Goal: Task Accomplishment & Management: Use online tool/utility

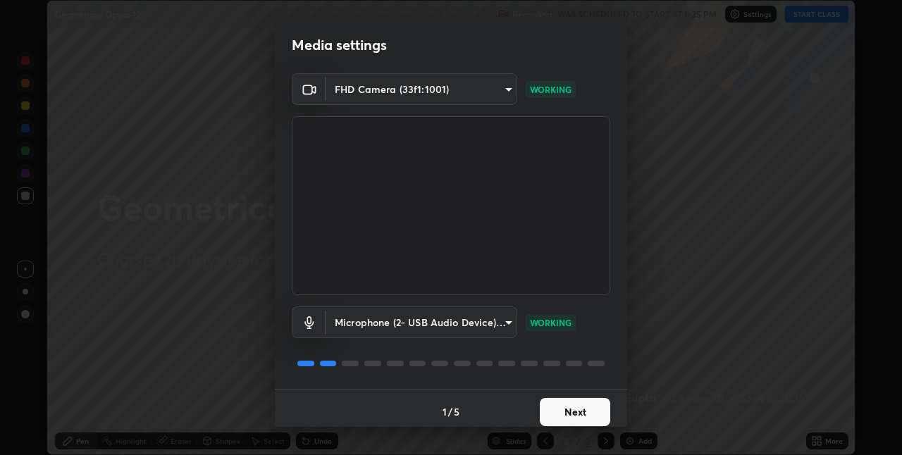
scroll to position [7, 0]
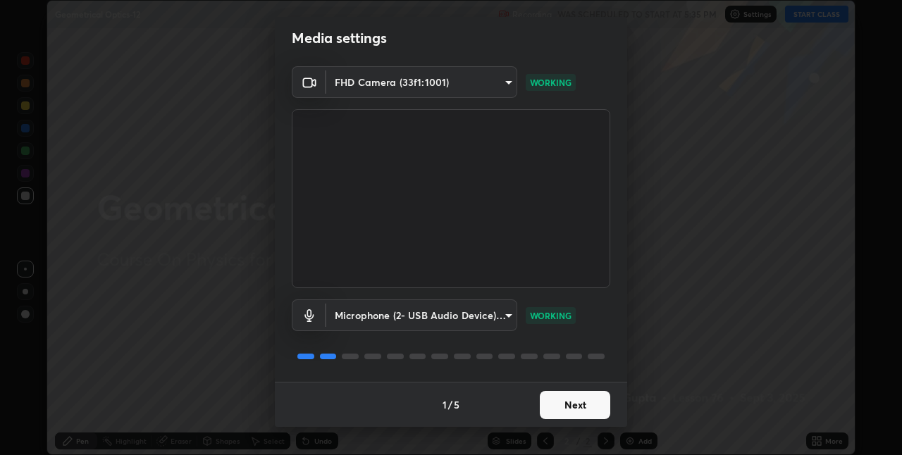
click at [563, 407] on button "Next" at bounding box center [575, 405] width 70 height 28
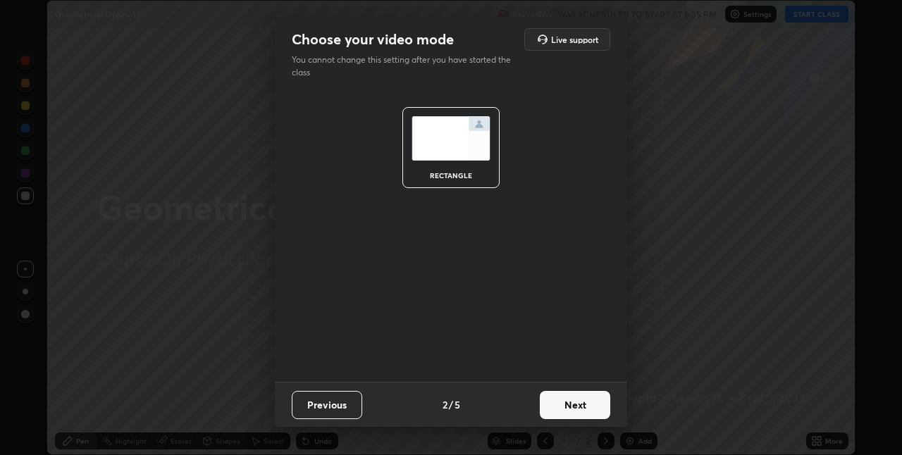
click at [566, 410] on button "Next" at bounding box center [575, 405] width 70 height 28
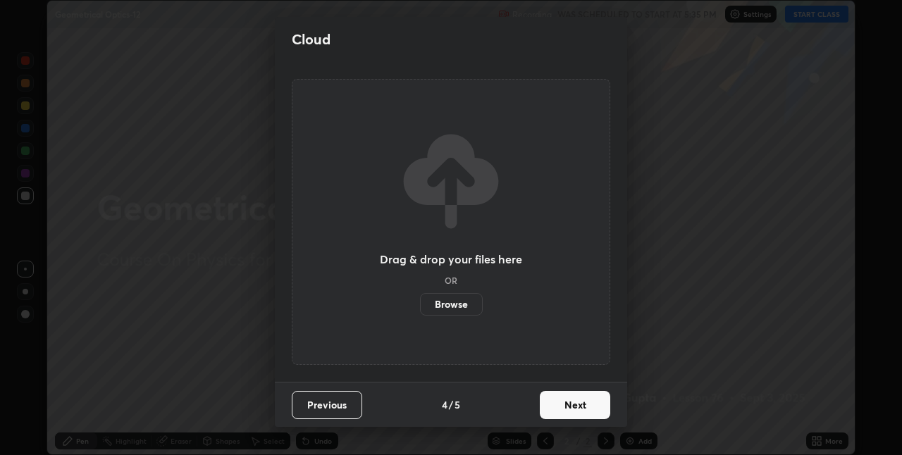
click at [570, 411] on button "Next" at bounding box center [575, 405] width 70 height 28
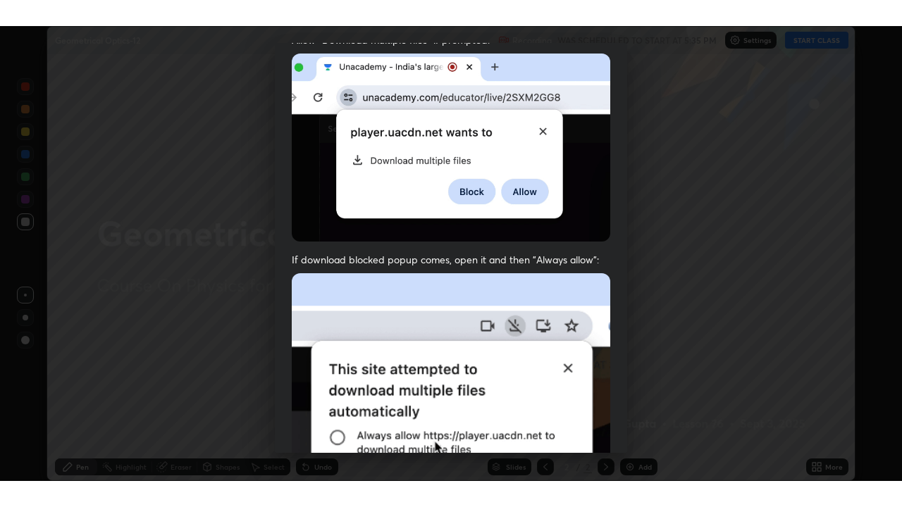
scroll to position [295, 0]
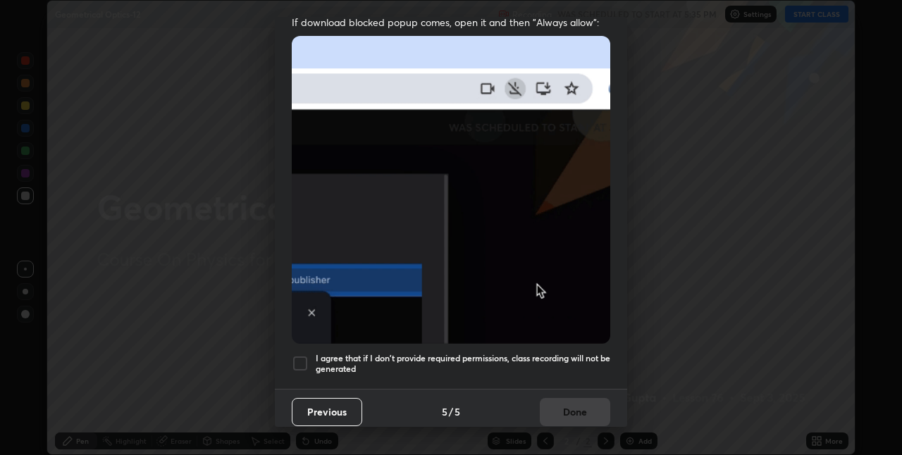
click at [447, 353] on h5 "I agree that if I don't provide required permissions, class recording will not …" at bounding box center [463, 364] width 295 height 22
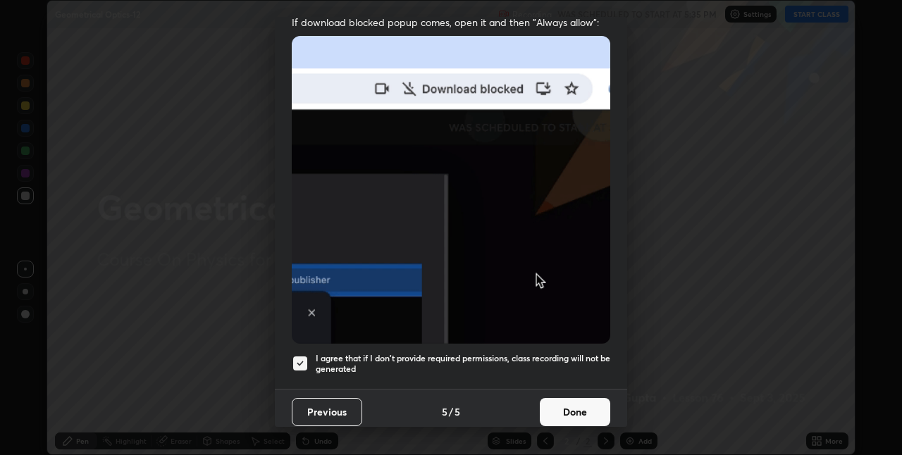
click at [547, 399] on button "Done" at bounding box center [575, 412] width 70 height 28
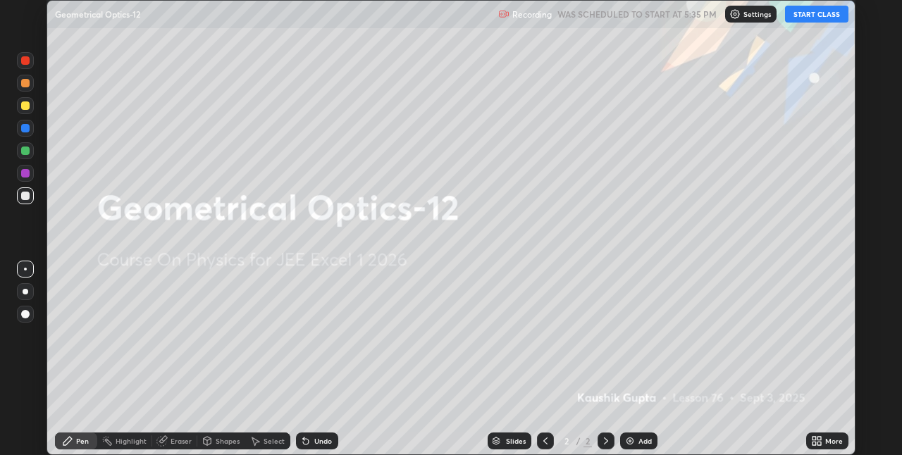
click at [816, 440] on icon at bounding box center [815, 439] width 4 height 4
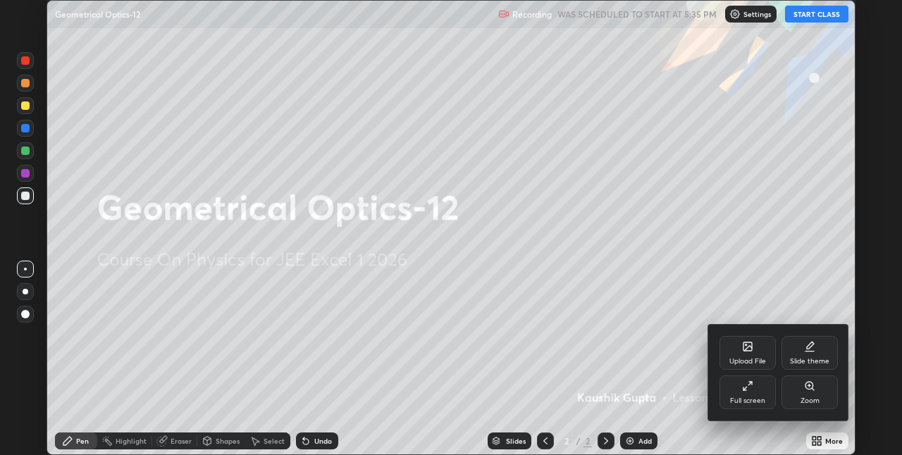
click at [765, 383] on div "Full screen" at bounding box center [748, 393] width 56 height 34
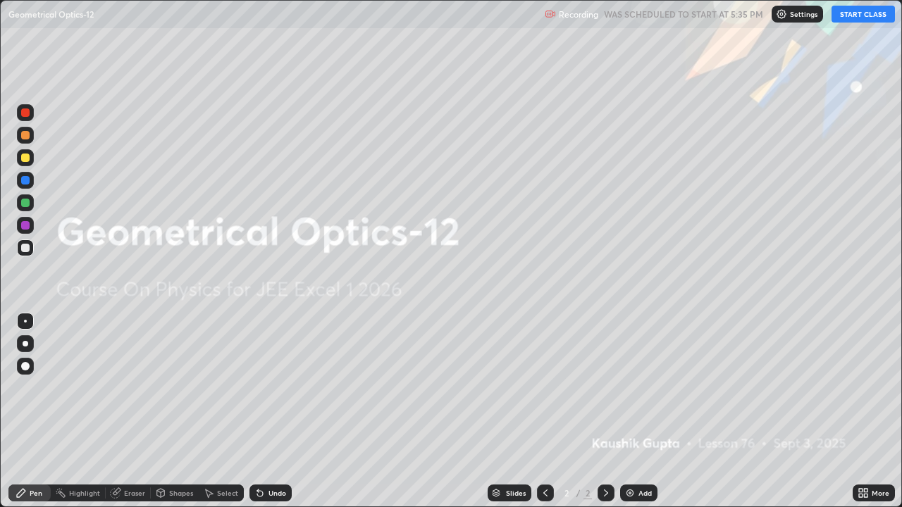
scroll to position [507, 902]
click at [857, 19] on button "START CLASS" at bounding box center [863, 14] width 63 height 17
click at [635, 455] on div "Add" at bounding box center [638, 493] width 37 height 17
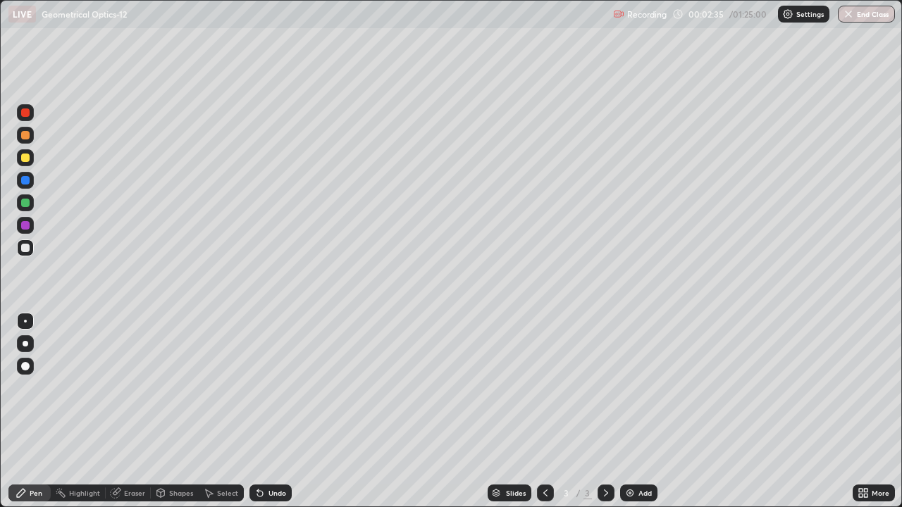
click at [25, 116] on div at bounding box center [25, 113] width 8 height 8
click at [155, 455] on icon at bounding box center [160, 493] width 11 height 11
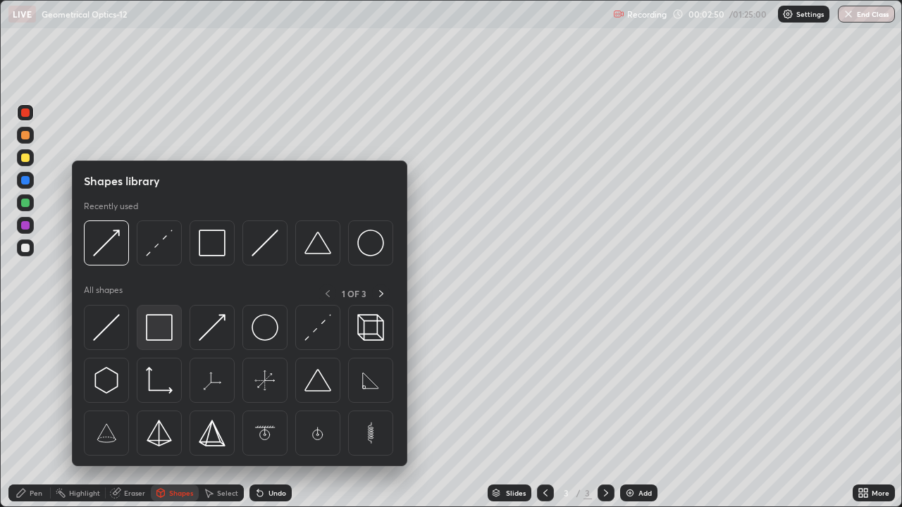
click at [159, 338] on img at bounding box center [159, 327] width 27 height 27
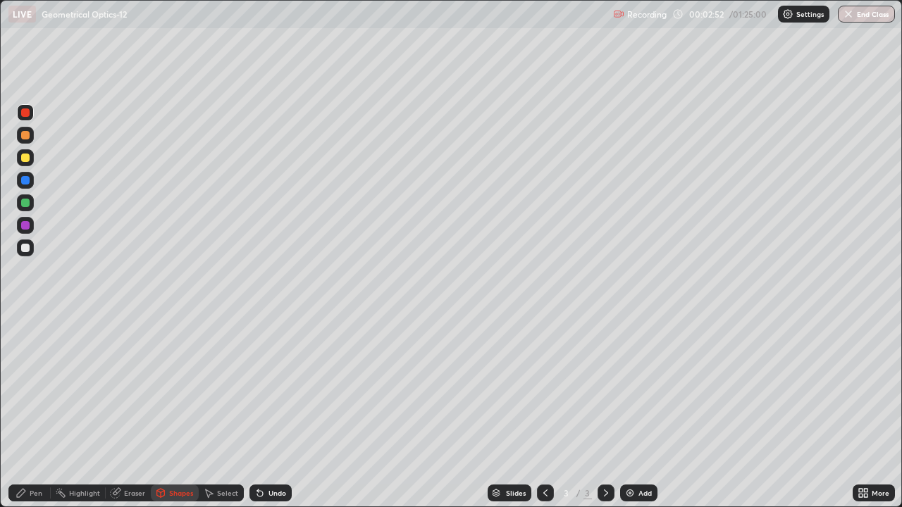
click at [271, 455] on div "Undo" at bounding box center [270, 493] width 42 height 17
click at [29, 250] on div at bounding box center [25, 248] width 8 height 8
click at [171, 455] on div "Shapes" at bounding box center [175, 493] width 48 height 17
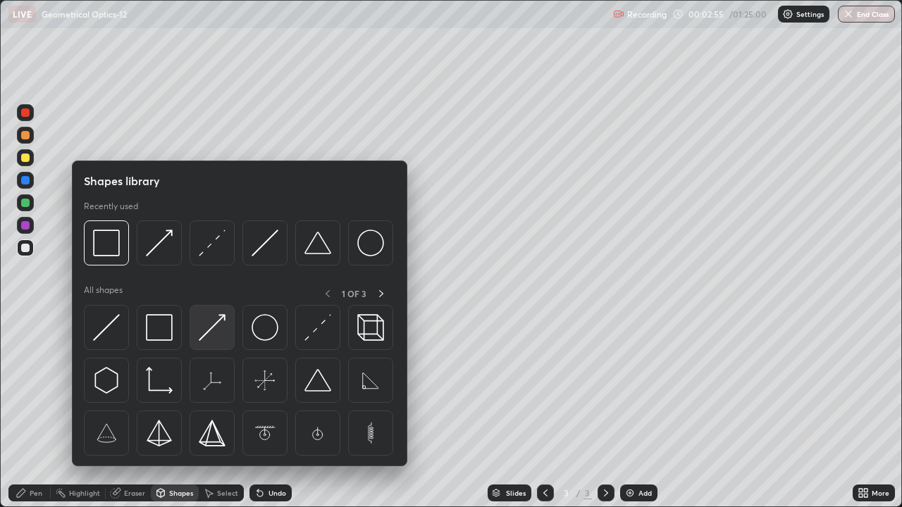
click at [209, 328] on img at bounding box center [212, 327] width 27 height 27
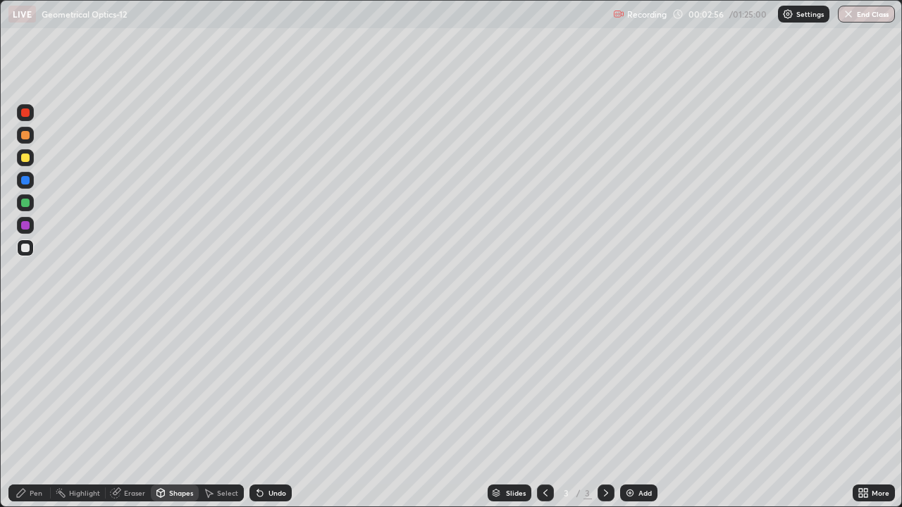
click at [24, 118] on div at bounding box center [25, 112] width 17 height 17
click at [25, 159] on div at bounding box center [25, 158] width 8 height 8
click at [22, 455] on div "Pen" at bounding box center [29, 493] width 42 height 17
click at [26, 246] on div at bounding box center [25, 248] width 8 height 8
click at [26, 201] on div at bounding box center [25, 203] width 8 height 8
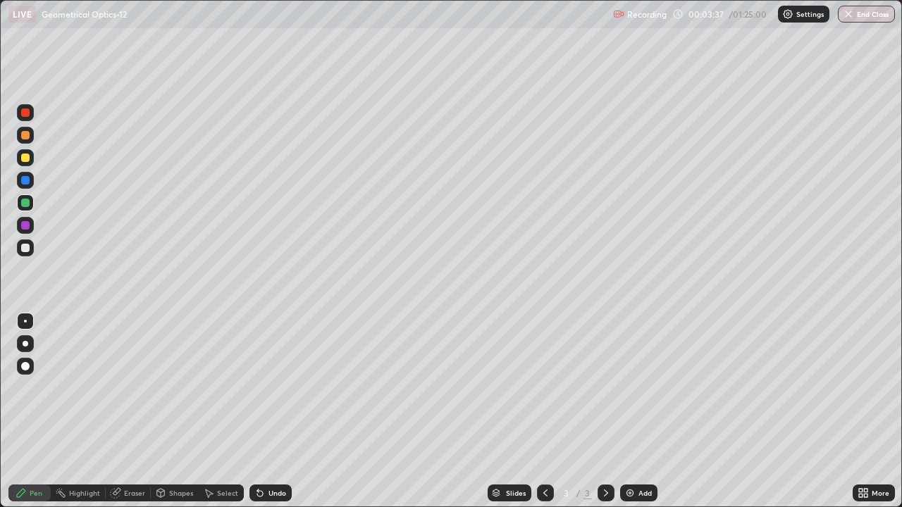
click at [21, 180] on div at bounding box center [25, 180] width 8 height 8
click at [25, 226] on div at bounding box center [25, 225] width 8 height 8
click at [258, 455] on icon at bounding box center [260, 494] width 6 height 6
click at [273, 455] on div "Undo" at bounding box center [278, 493] width 18 height 7
click at [284, 455] on div "Undo" at bounding box center [270, 493] width 42 height 17
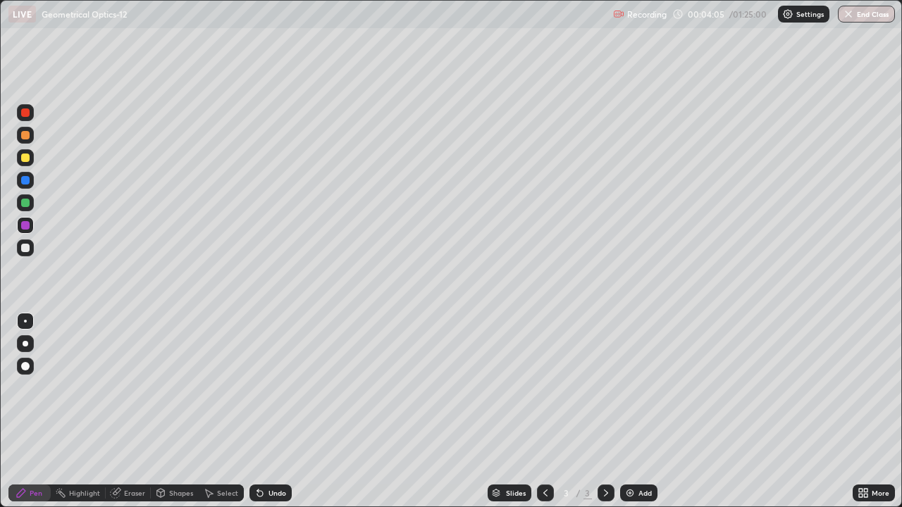
click at [273, 455] on div "Undo" at bounding box center [278, 493] width 18 height 7
click at [275, 455] on div "Undo" at bounding box center [278, 493] width 18 height 7
click at [273, 455] on div "Undo" at bounding box center [278, 493] width 18 height 7
click at [85, 455] on div "Highlight" at bounding box center [84, 493] width 31 height 7
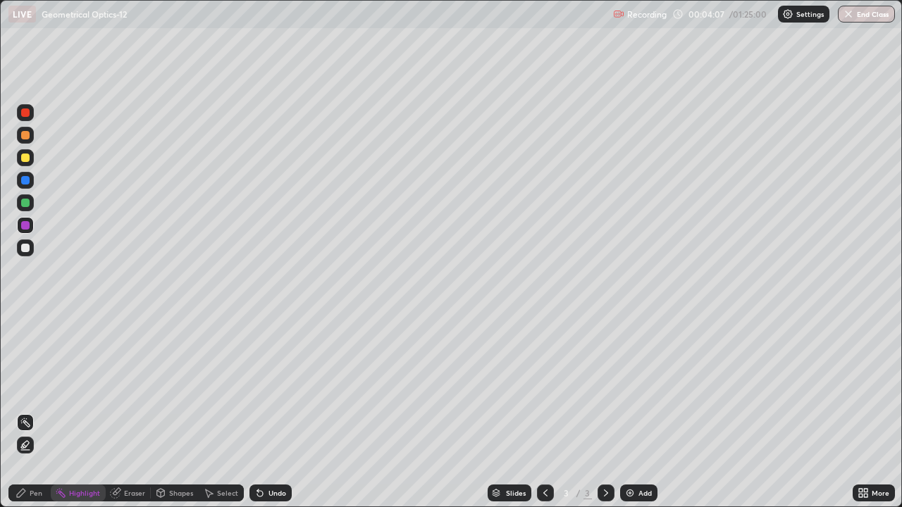
click at [122, 455] on div "Eraser" at bounding box center [128, 493] width 45 height 17
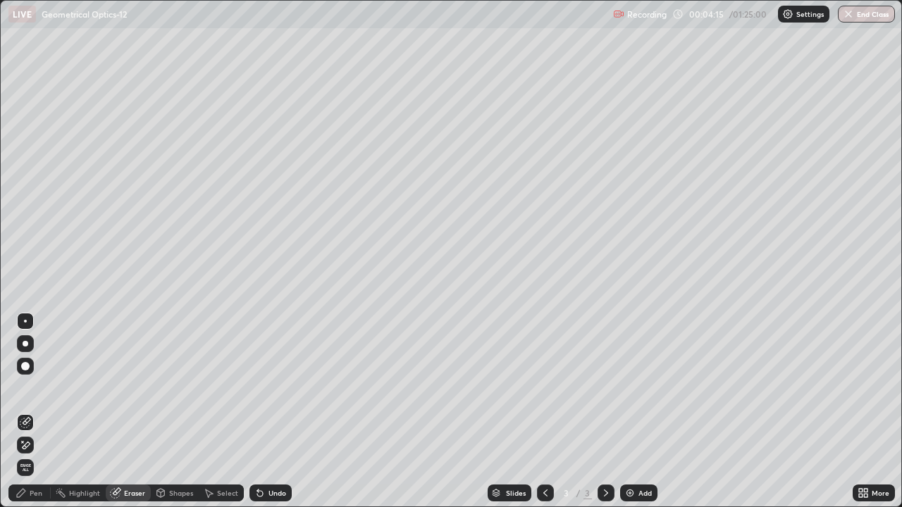
click at [32, 455] on div "Pen" at bounding box center [29, 493] width 42 height 17
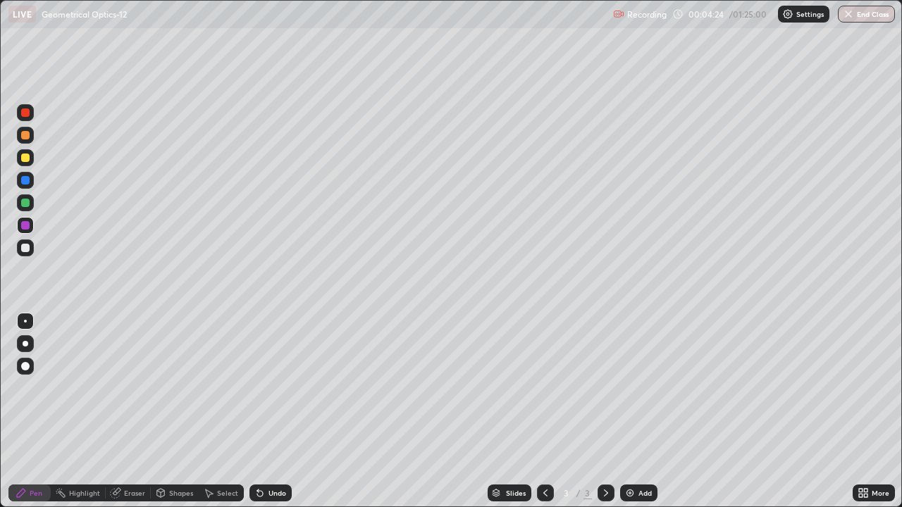
click at [118, 455] on div "Eraser" at bounding box center [128, 493] width 45 height 17
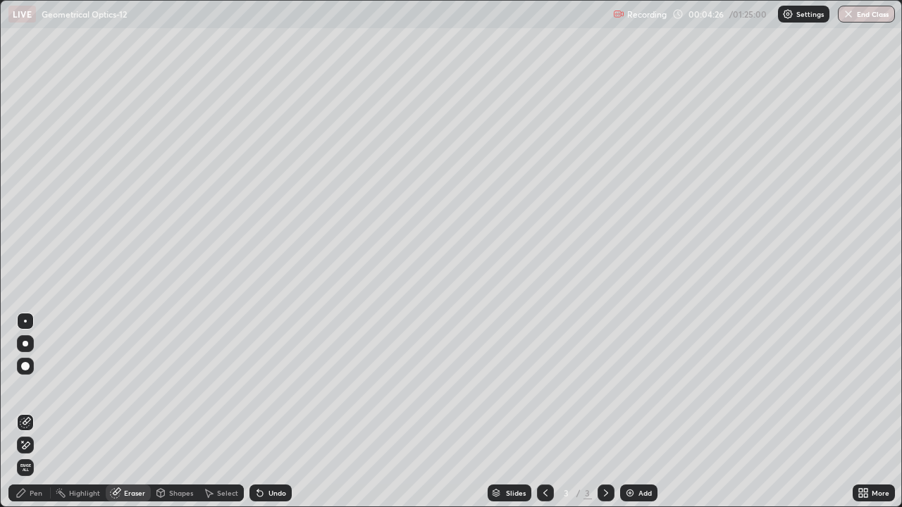
click at [26, 455] on icon at bounding box center [21, 493] width 11 height 11
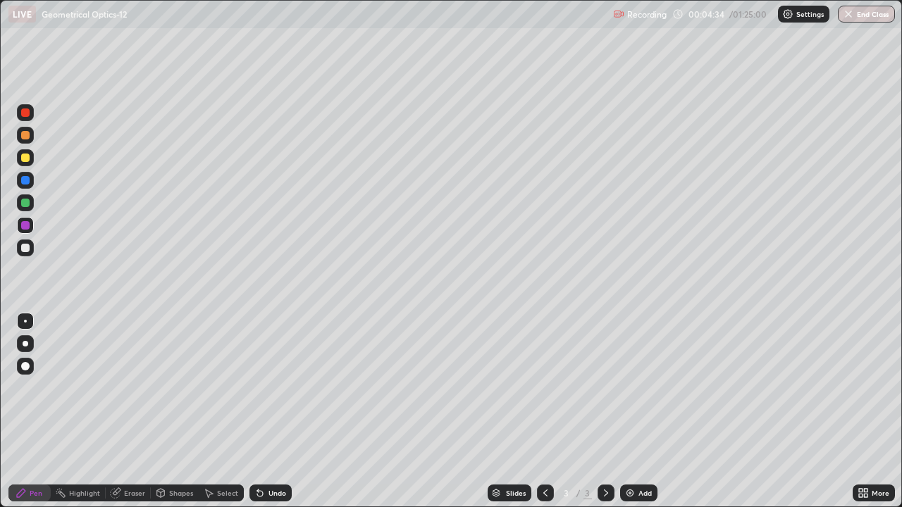
click at [26, 245] on div at bounding box center [25, 248] width 8 height 8
click at [25, 204] on div at bounding box center [25, 203] width 8 height 8
click at [25, 223] on div at bounding box center [25, 225] width 8 height 8
click at [264, 455] on div "Undo" at bounding box center [270, 493] width 42 height 17
click at [257, 455] on icon at bounding box center [257, 490] width 1 height 1
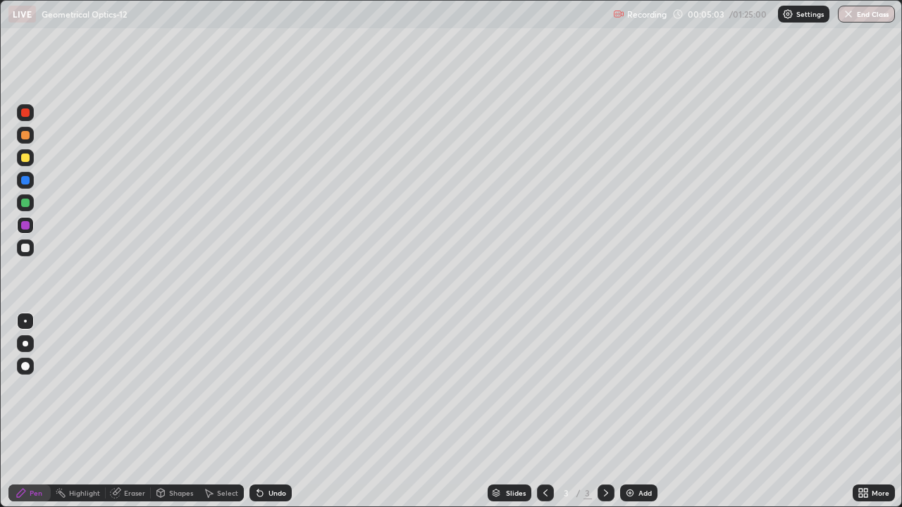
click at [266, 455] on div "Undo" at bounding box center [270, 493] width 42 height 17
click at [267, 455] on div "Undo" at bounding box center [270, 493] width 42 height 17
click at [271, 455] on div "Undo" at bounding box center [270, 493] width 42 height 17
click at [25, 225] on div at bounding box center [25, 225] width 8 height 8
click at [168, 455] on div "Shapes" at bounding box center [175, 493] width 48 height 17
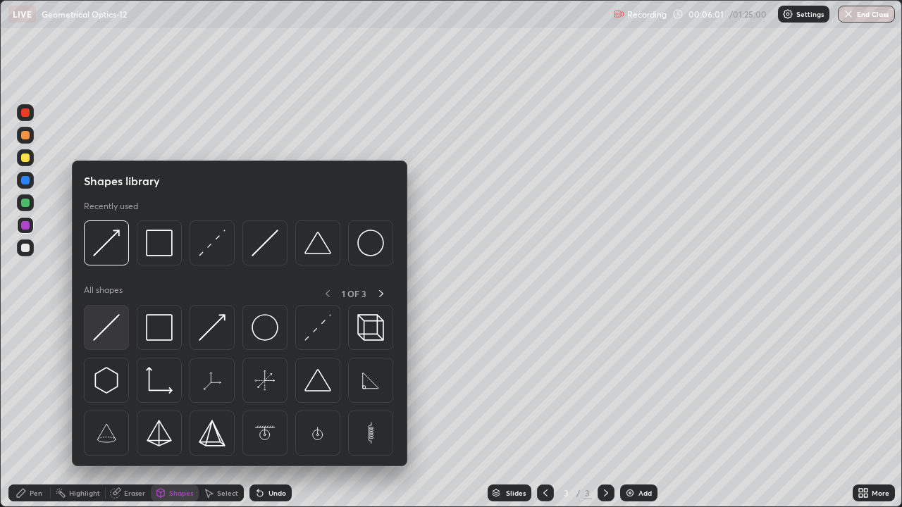
click at [109, 336] on img at bounding box center [106, 327] width 27 height 27
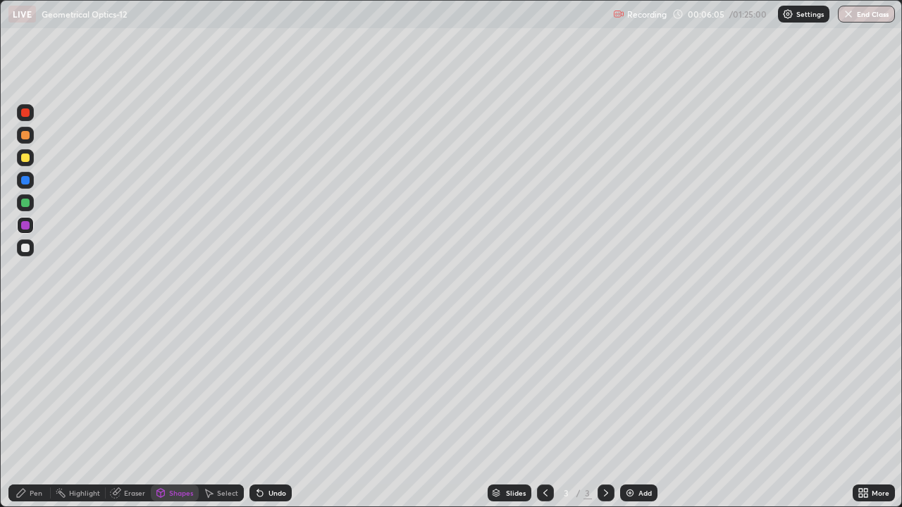
click at [20, 455] on icon at bounding box center [21, 493] width 8 height 8
click at [23, 250] on div at bounding box center [25, 248] width 8 height 8
click at [266, 455] on div "Undo" at bounding box center [270, 493] width 42 height 17
click at [267, 455] on div "Undo" at bounding box center [270, 493] width 42 height 17
click at [269, 455] on div "Undo" at bounding box center [270, 493] width 42 height 17
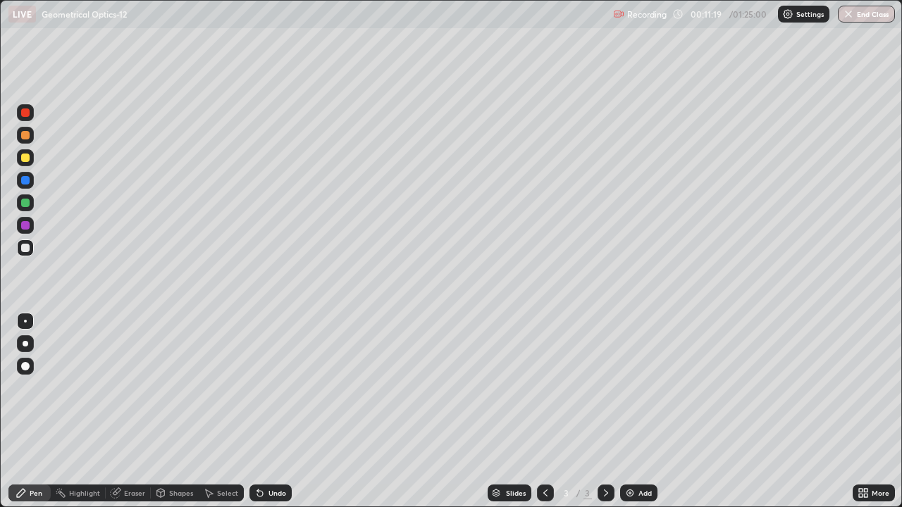
click at [270, 455] on div "Undo" at bounding box center [270, 493] width 42 height 17
click at [271, 455] on div "Undo" at bounding box center [270, 493] width 42 height 17
click at [270, 455] on div "Undo" at bounding box center [270, 493] width 42 height 17
click at [269, 455] on div "Undo" at bounding box center [270, 493] width 42 height 17
click at [271, 455] on div "Undo" at bounding box center [270, 493] width 42 height 17
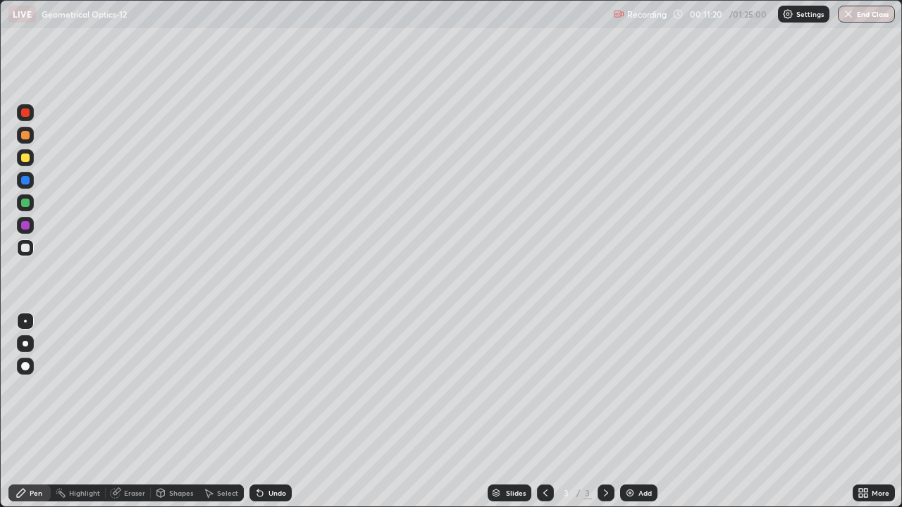
click at [272, 455] on div "Undo" at bounding box center [278, 493] width 18 height 7
click at [269, 455] on div "Undo" at bounding box center [278, 493] width 18 height 7
click at [273, 455] on div "Undo" at bounding box center [270, 493] width 42 height 17
click at [271, 455] on div "Undo" at bounding box center [270, 493] width 42 height 17
click at [270, 455] on div "Undo" at bounding box center [270, 493] width 42 height 17
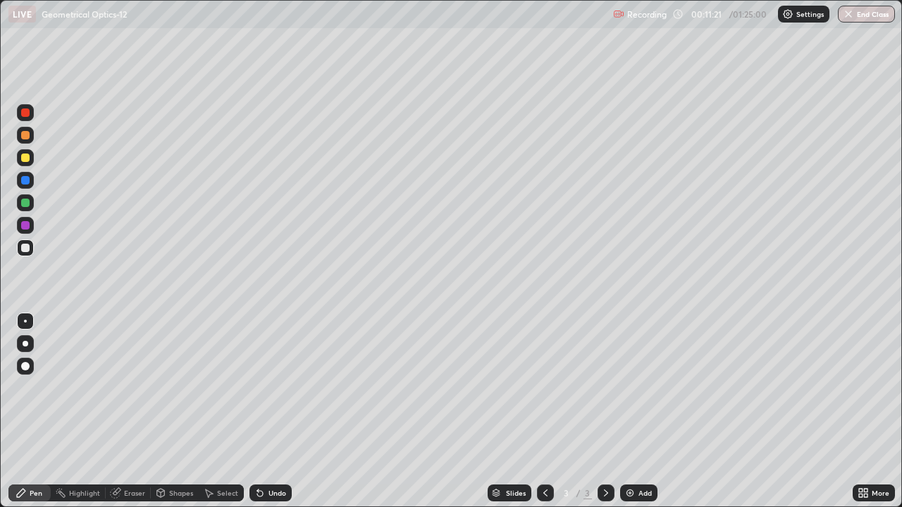
click at [269, 455] on div "Undo" at bounding box center [270, 493] width 42 height 17
click at [269, 455] on div "Undo" at bounding box center [278, 493] width 18 height 7
click at [266, 455] on div "Undo" at bounding box center [270, 493] width 42 height 17
click at [264, 455] on div "Undo" at bounding box center [270, 493] width 42 height 17
click at [131, 455] on div "Eraser" at bounding box center [134, 493] width 21 height 7
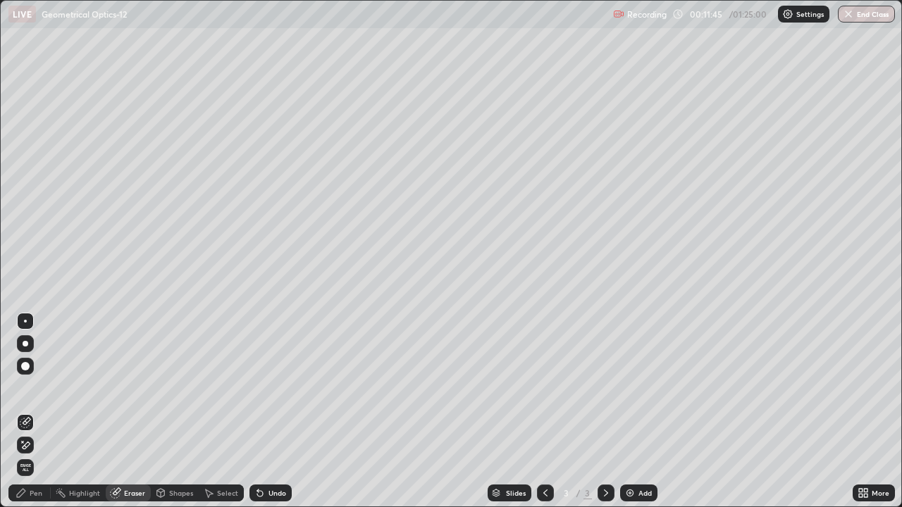
click at [32, 455] on div "Pen" at bounding box center [36, 493] width 13 height 7
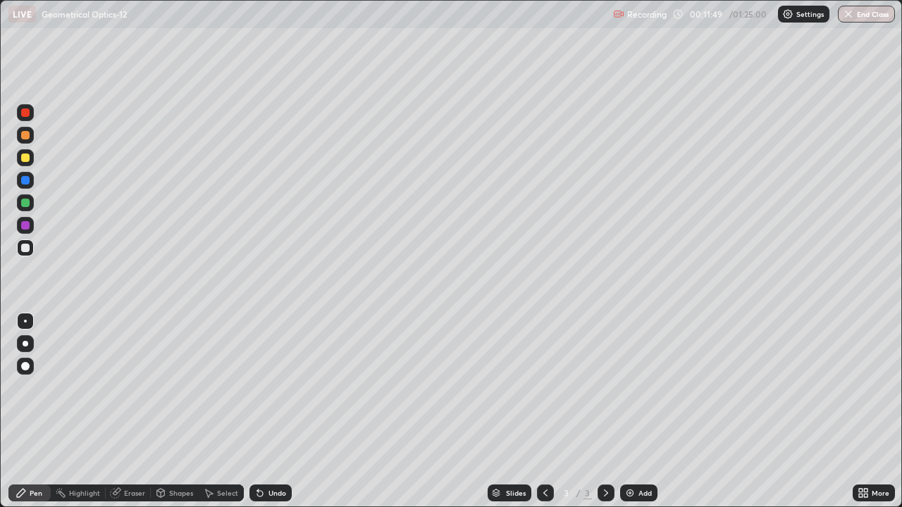
click at [25, 224] on div at bounding box center [25, 225] width 8 height 8
click at [135, 455] on div "Eraser" at bounding box center [134, 493] width 21 height 7
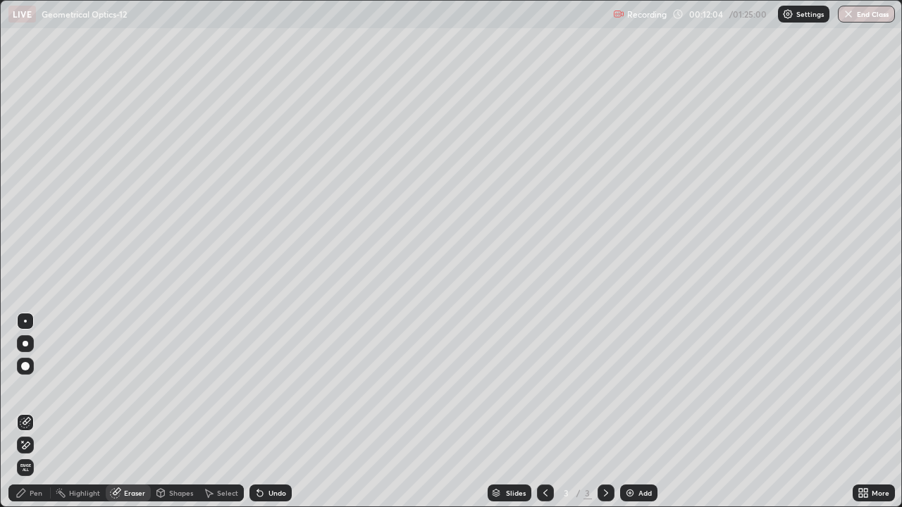
click at [42, 455] on div "Pen" at bounding box center [29, 493] width 42 height 17
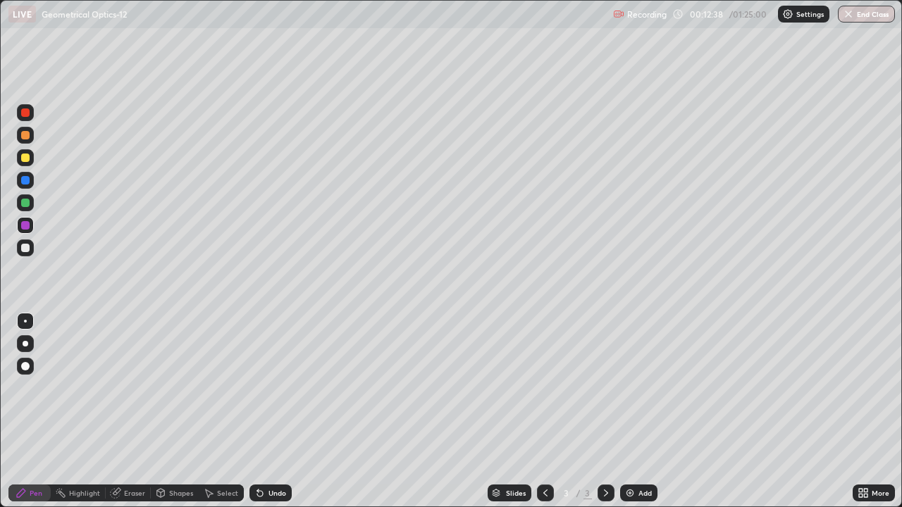
click at [271, 455] on div "Undo" at bounding box center [278, 493] width 18 height 7
click at [223, 455] on div "Select" at bounding box center [227, 493] width 21 height 7
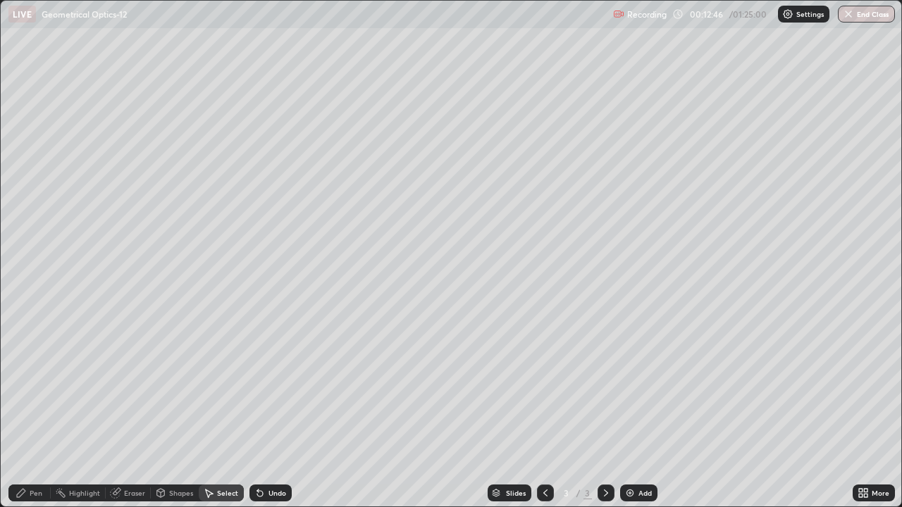
click at [271, 455] on div "Undo" at bounding box center [278, 493] width 18 height 7
click at [35, 455] on div "Pen" at bounding box center [36, 493] width 13 height 7
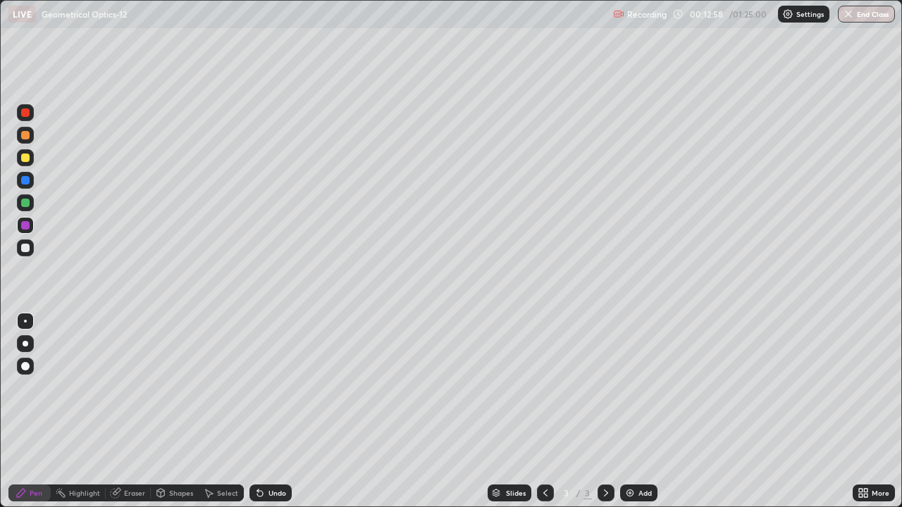
click at [127, 455] on div "Eraser" at bounding box center [134, 493] width 21 height 7
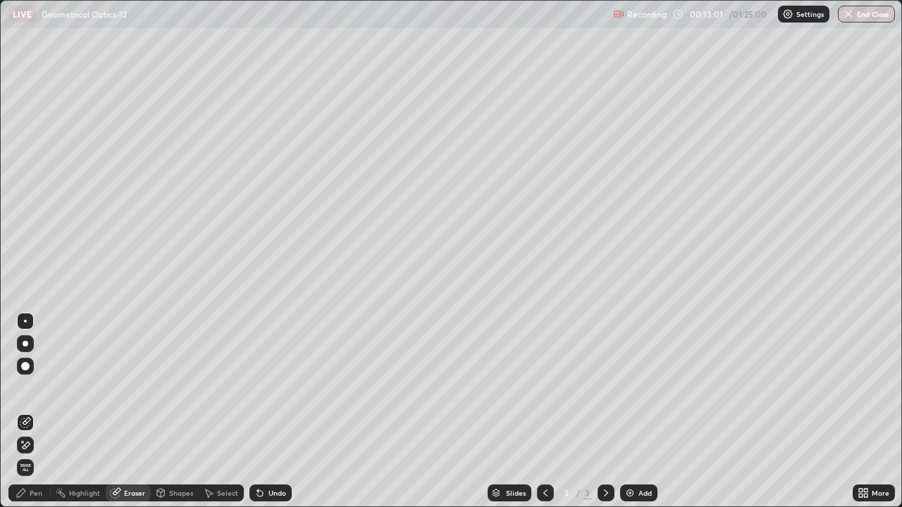
click at [30, 455] on div "Pen" at bounding box center [36, 493] width 13 height 7
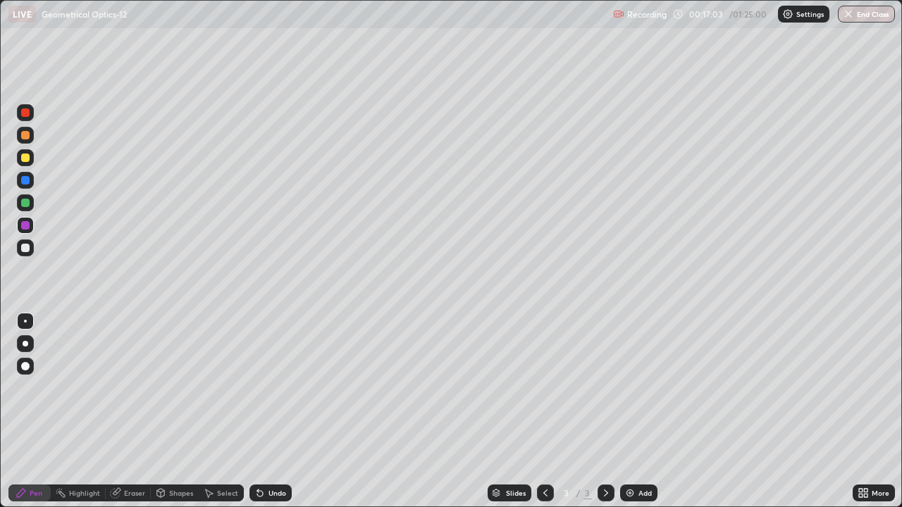
click at [26, 249] on div at bounding box center [25, 248] width 8 height 8
click at [640, 455] on div "Add" at bounding box center [645, 493] width 13 height 7
click at [25, 161] on div at bounding box center [25, 158] width 8 height 8
click at [27, 115] on div at bounding box center [25, 113] width 8 height 8
click at [26, 226] on div at bounding box center [25, 225] width 8 height 8
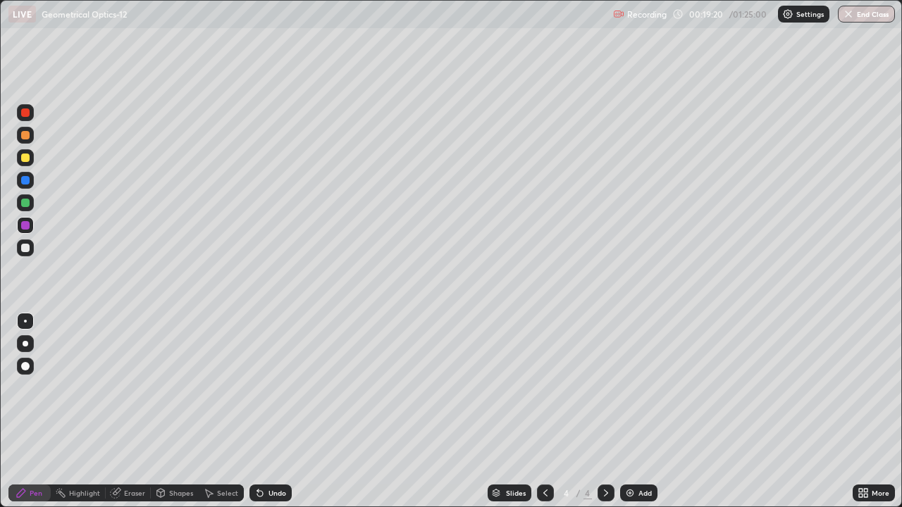
click at [24, 180] on div at bounding box center [25, 180] width 8 height 8
click at [125, 455] on div "Eraser" at bounding box center [134, 493] width 21 height 7
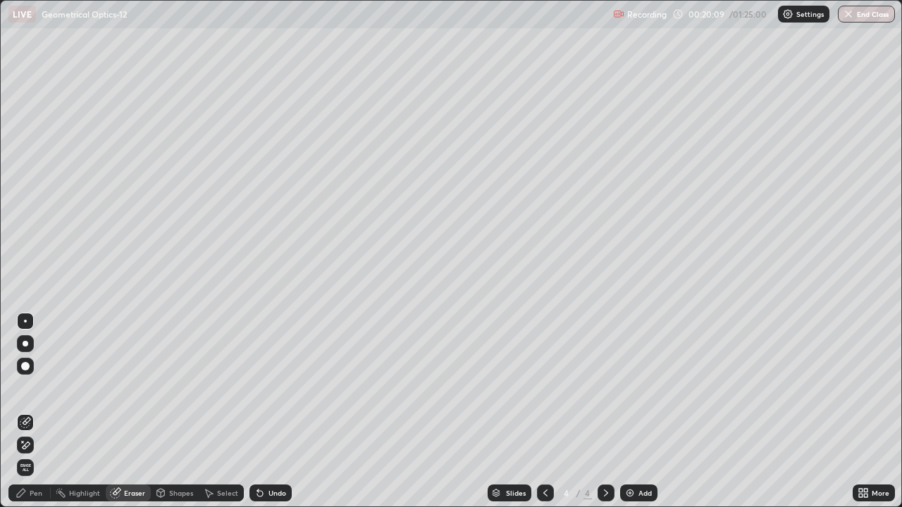
click at [29, 455] on div "Pen" at bounding box center [29, 493] width 42 height 17
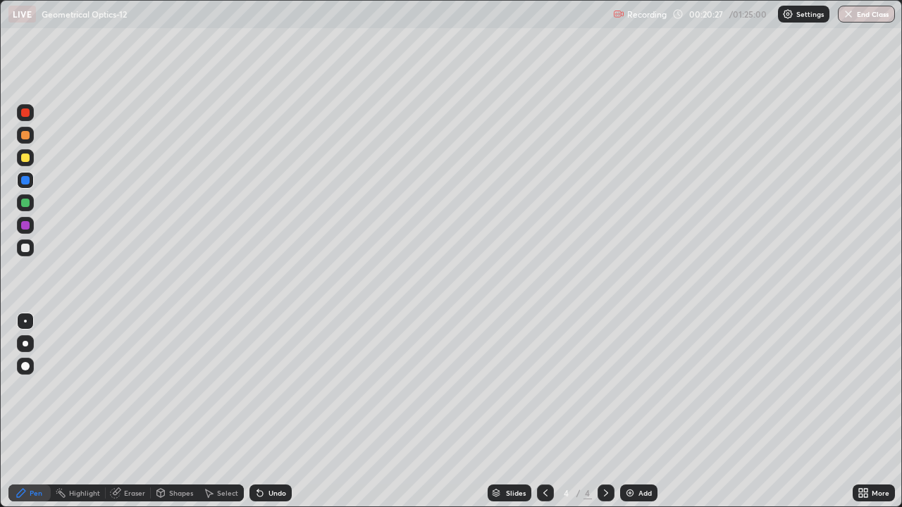
click at [170, 455] on div "Shapes" at bounding box center [181, 493] width 24 height 7
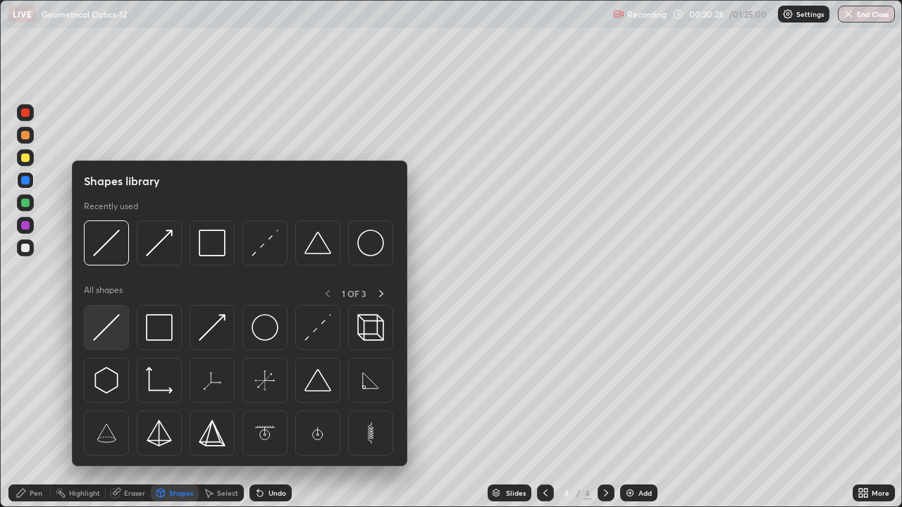
click at [110, 328] on img at bounding box center [106, 327] width 27 height 27
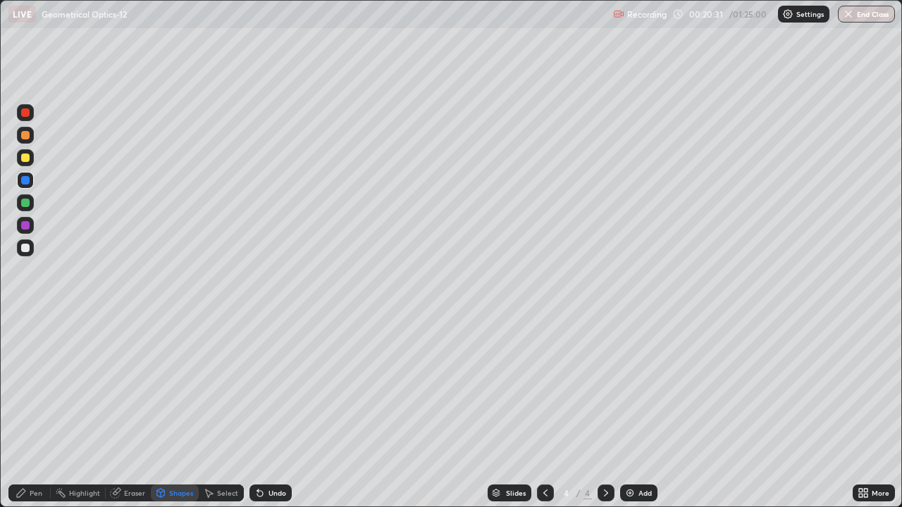
click at [180, 455] on div "Shapes" at bounding box center [181, 493] width 24 height 7
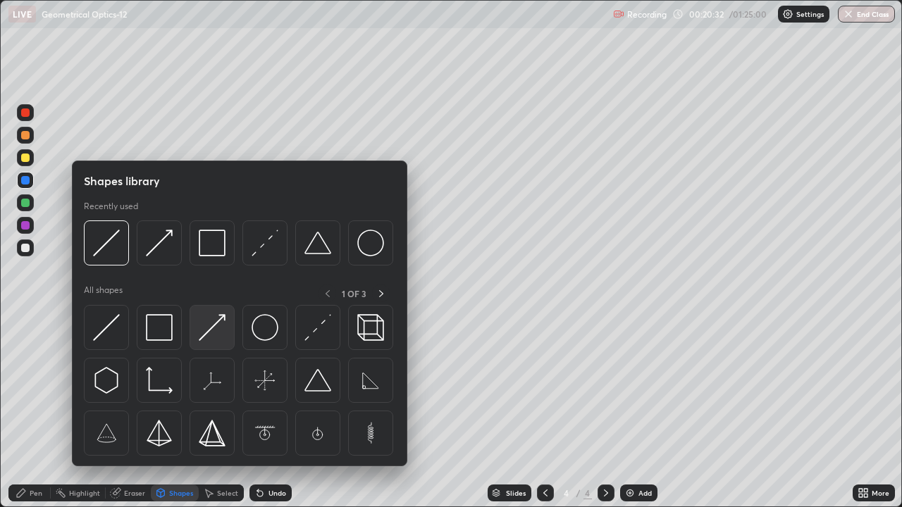
click at [219, 333] on img at bounding box center [212, 327] width 27 height 27
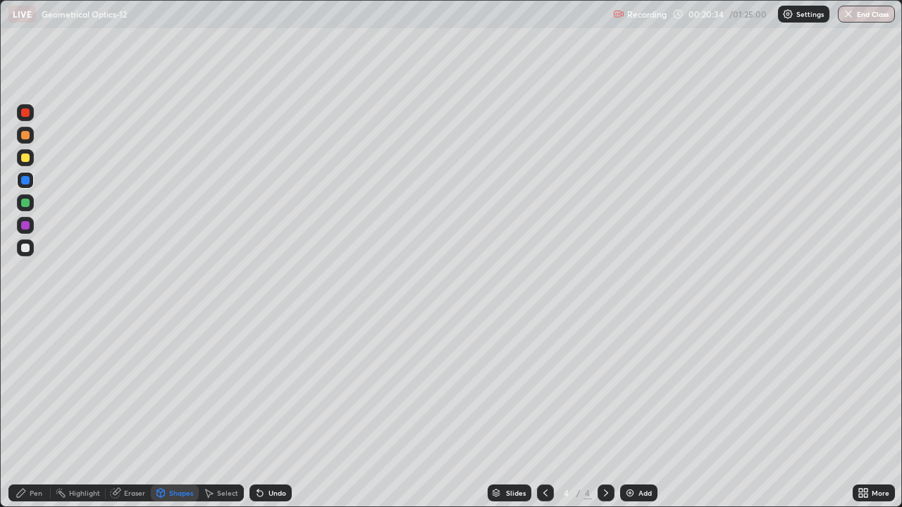
click at [35, 455] on div "Pen" at bounding box center [36, 493] width 13 height 7
click at [25, 249] on div at bounding box center [25, 248] width 8 height 8
click at [23, 226] on div at bounding box center [25, 225] width 8 height 8
click at [25, 111] on div at bounding box center [25, 113] width 8 height 8
click at [271, 455] on div "Undo" at bounding box center [278, 493] width 18 height 7
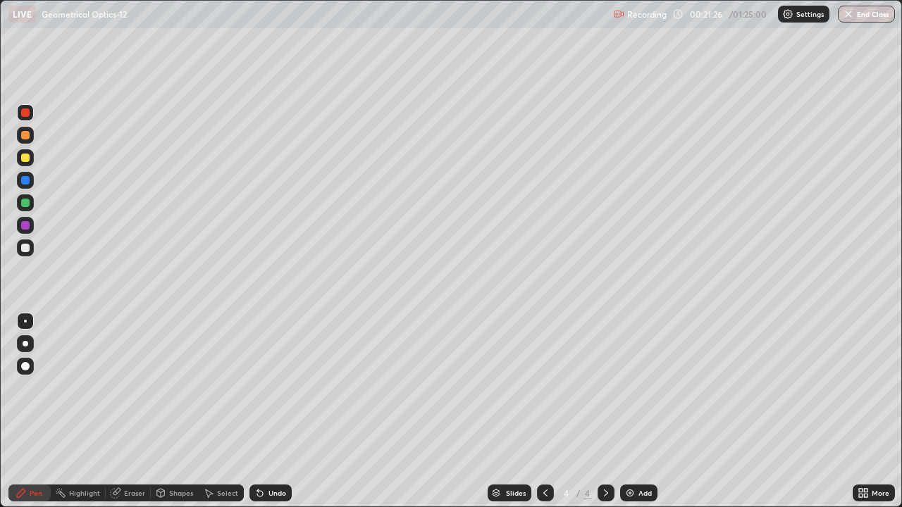
click at [27, 225] on div at bounding box center [25, 225] width 8 height 8
click at [27, 228] on div at bounding box center [25, 225] width 8 height 8
click at [25, 203] on div at bounding box center [25, 203] width 8 height 8
click at [26, 158] on div at bounding box center [25, 158] width 8 height 8
click at [273, 455] on div "Undo" at bounding box center [270, 493] width 42 height 17
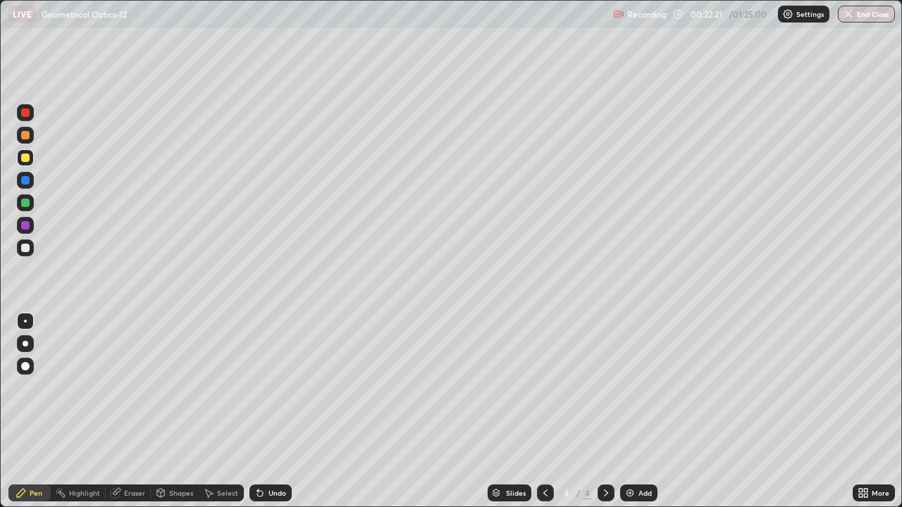
click at [24, 136] on div at bounding box center [25, 135] width 8 height 8
click at [25, 184] on div at bounding box center [25, 180] width 8 height 8
click at [27, 199] on div at bounding box center [25, 203] width 8 height 8
click at [29, 157] on div at bounding box center [25, 158] width 8 height 8
click at [31, 113] on div at bounding box center [25, 112] width 17 height 17
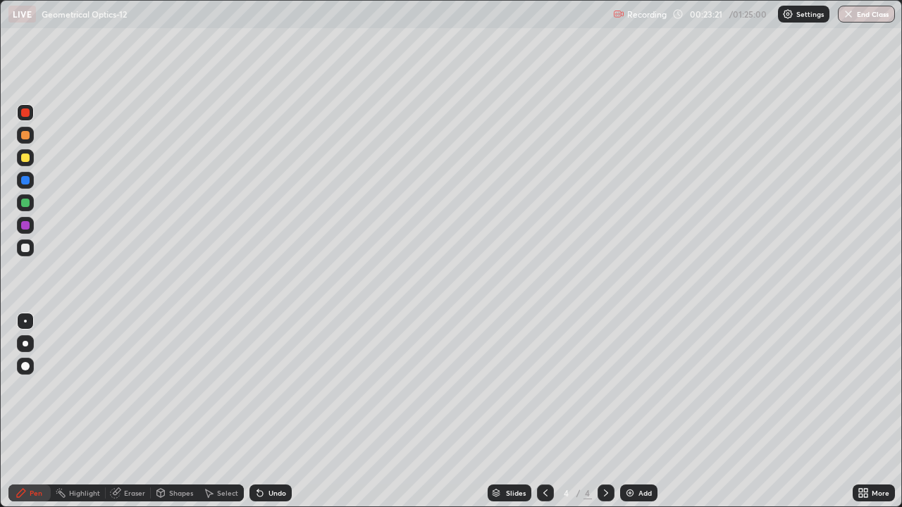
click at [26, 226] on div at bounding box center [25, 225] width 8 height 8
click at [266, 455] on div "Undo" at bounding box center [270, 493] width 42 height 17
click at [26, 249] on div at bounding box center [25, 248] width 8 height 8
click at [31, 197] on div at bounding box center [25, 203] width 17 height 17
click at [30, 161] on div at bounding box center [25, 157] width 17 height 17
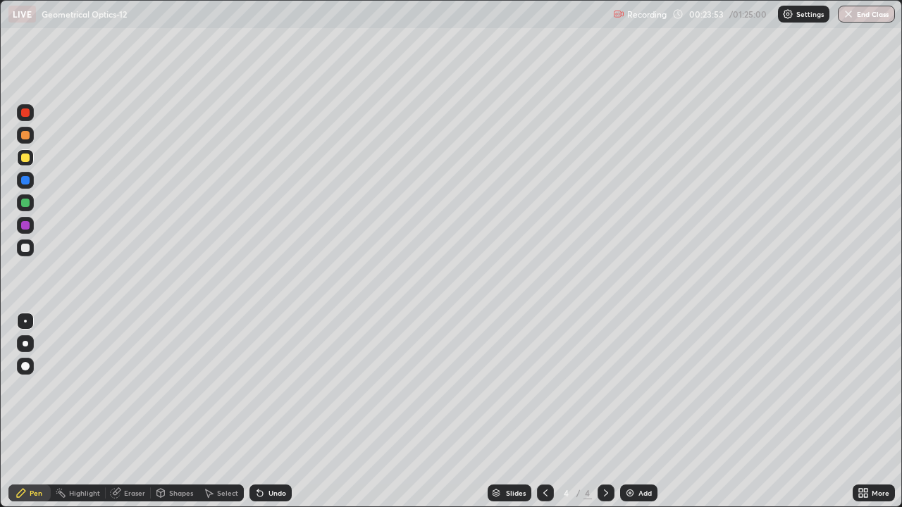
click at [633, 455] on img at bounding box center [629, 493] width 11 height 11
click at [24, 248] on div at bounding box center [25, 248] width 8 height 8
click at [172, 455] on div "Shapes" at bounding box center [175, 493] width 48 height 17
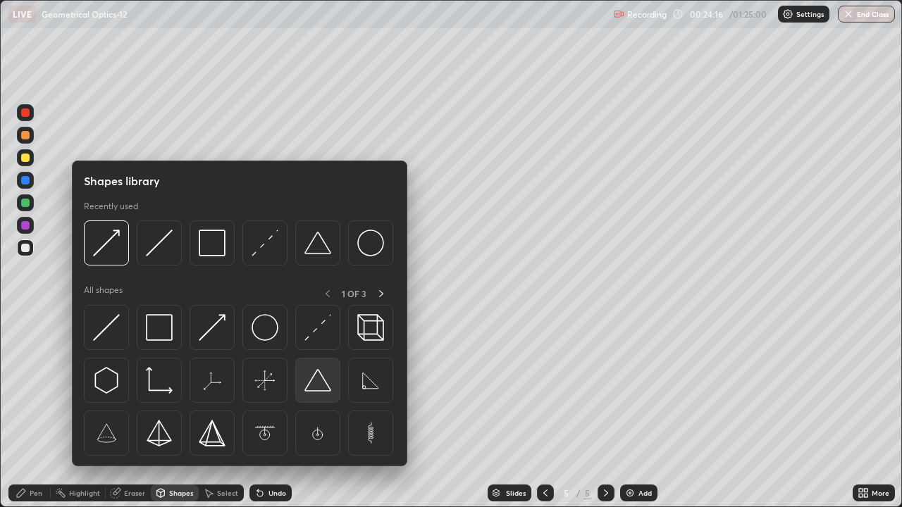
click at [316, 388] on img at bounding box center [317, 380] width 27 height 27
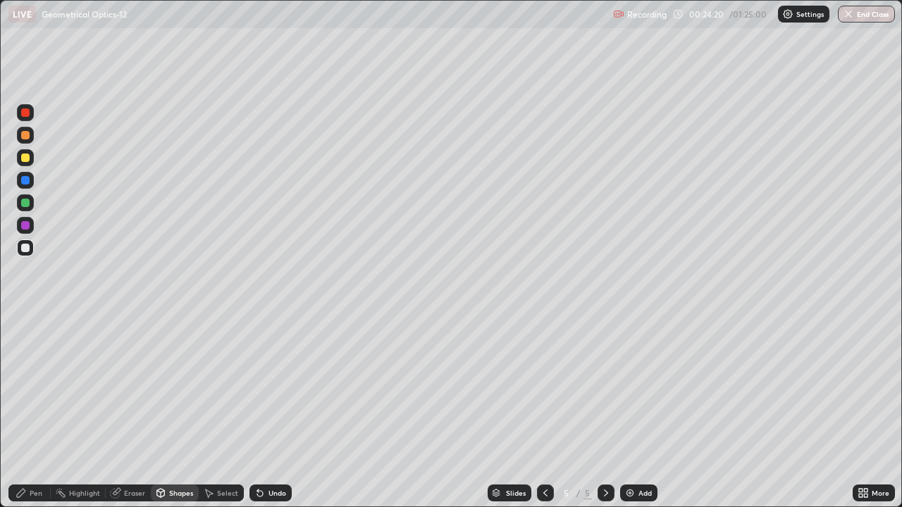
click at [23, 219] on div at bounding box center [25, 225] width 17 height 17
click at [264, 455] on div "Undo" at bounding box center [270, 493] width 42 height 17
click at [270, 455] on div "Undo" at bounding box center [278, 493] width 18 height 7
click at [27, 455] on div "Pen" at bounding box center [29, 493] width 42 height 17
click at [26, 247] on div at bounding box center [25, 248] width 8 height 8
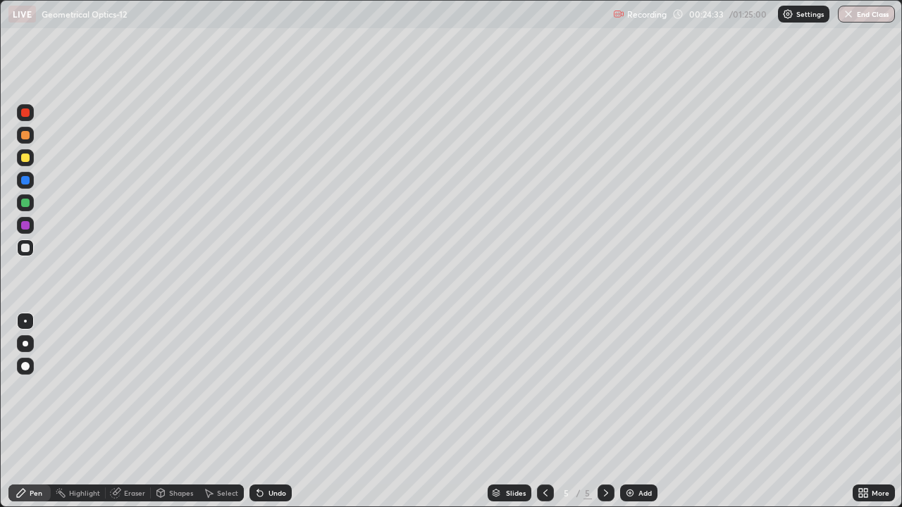
click at [259, 455] on icon at bounding box center [260, 494] width 6 height 6
click at [260, 455] on icon at bounding box center [259, 493] width 11 height 11
click at [258, 455] on icon at bounding box center [260, 494] width 6 height 6
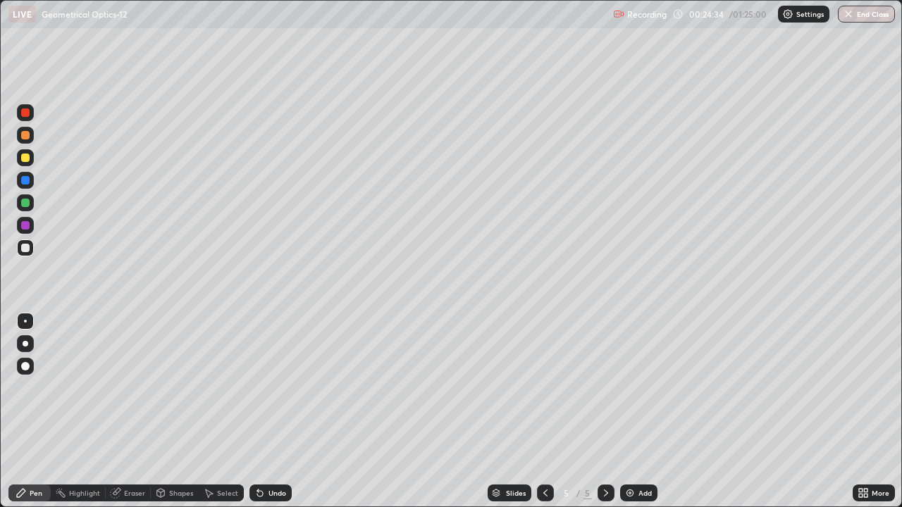
click at [255, 455] on div "Undo" at bounding box center [270, 493] width 42 height 17
click at [26, 201] on div at bounding box center [25, 203] width 8 height 8
click at [168, 455] on div "Shapes" at bounding box center [175, 493] width 48 height 17
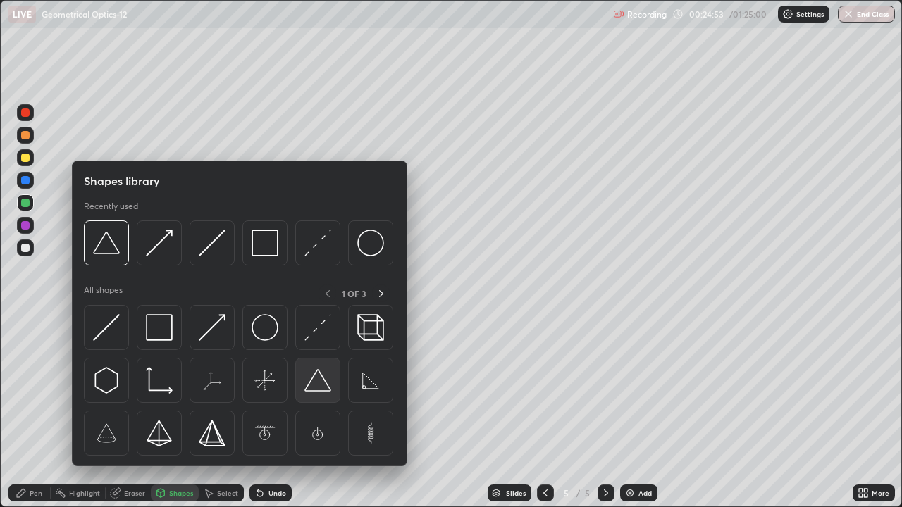
click at [314, 385] on img at bounding box center [317, 380] width 27 height 27
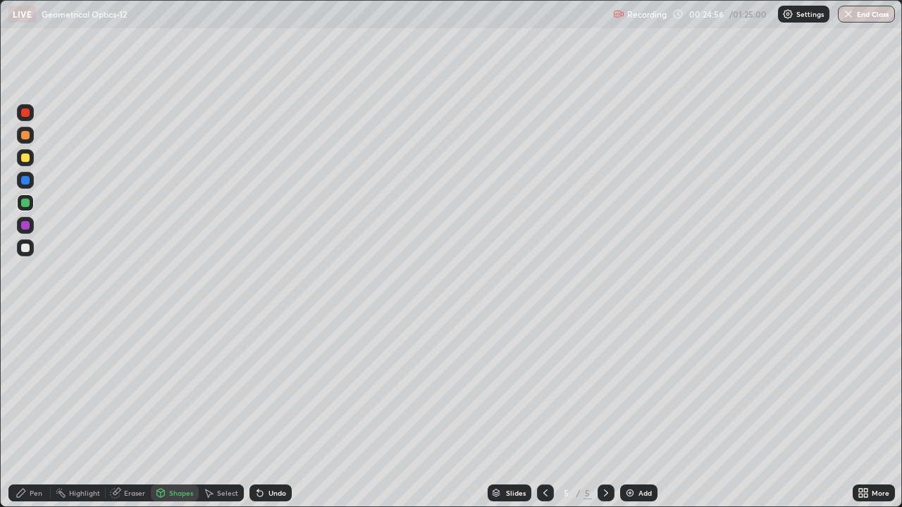
click at [269, 455] on div "Undo" at bounding box center [278, 493] width 18 height 7
click at [29, 251] on div at bounding box center [25, 248] width 8 height 8
click at [35, 455] on div "Pen" at bounding box center [29, 493] width 42 height 17
click at [28, 159] on div at bounding box center [25, 158] width 8 height 8
click at [544, 455] on icon at bounding box center [545, 493] width 11 height 11
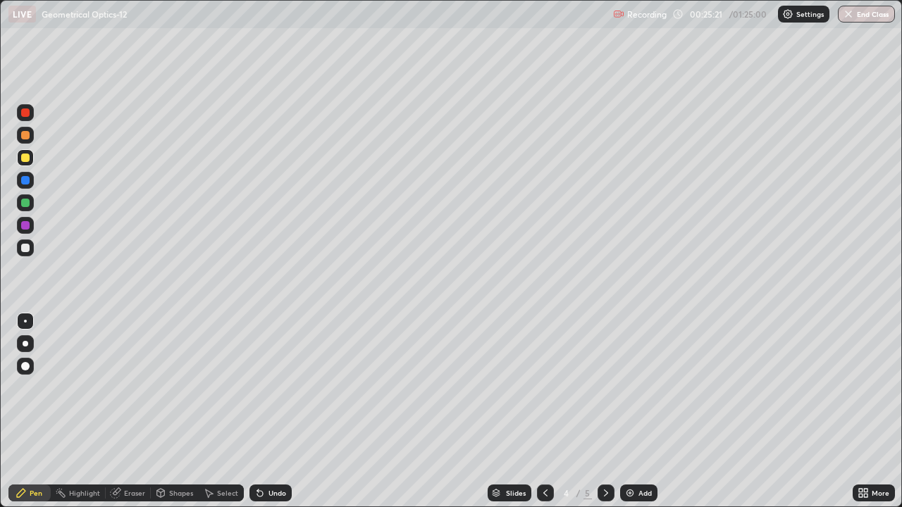
click at [604, 455] on icon at bounding box center [605, 493] width 11 height 11
click at [23, 227] on div at bounding box center [25, 225] width 8 height 8
click at [543, 455] on icon at bounding box center [545, 493] width 11 height 11
click at [604, 455] on icon at bounding box center [605, 493] width 11 height 11
click at [29, 247] on div at bounding box center [25, 248] width 8 height 8
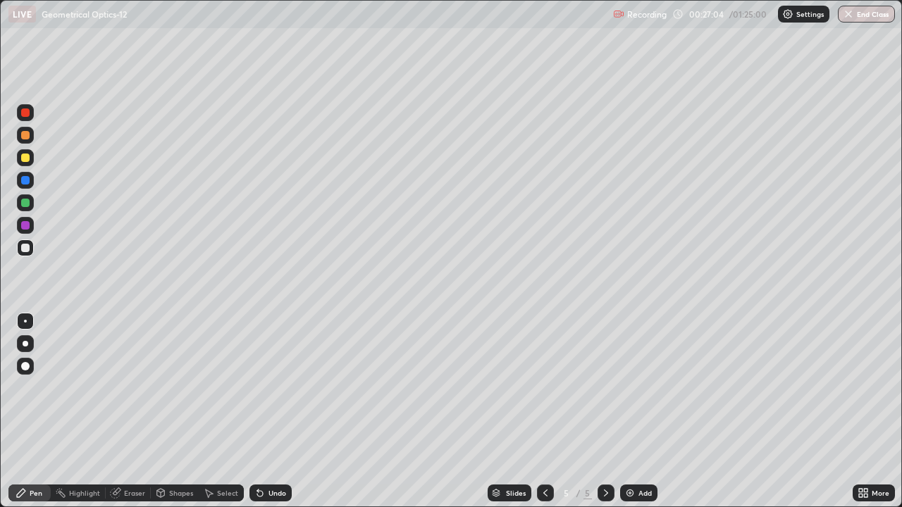
click at [170, 455] on div "Shapes" at bounding box center [181, 493] width 24 height 7
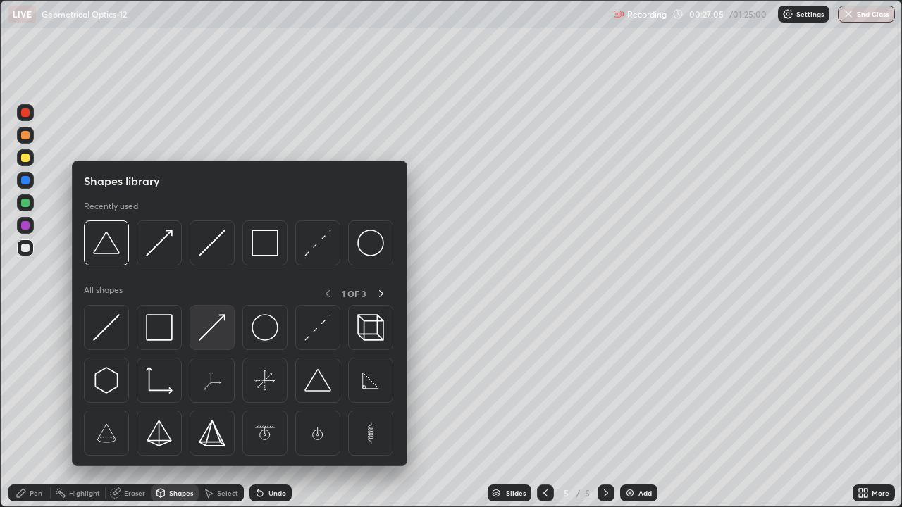
click at [218, 335] on img at bounding box center [212, 327] width 27 height 27
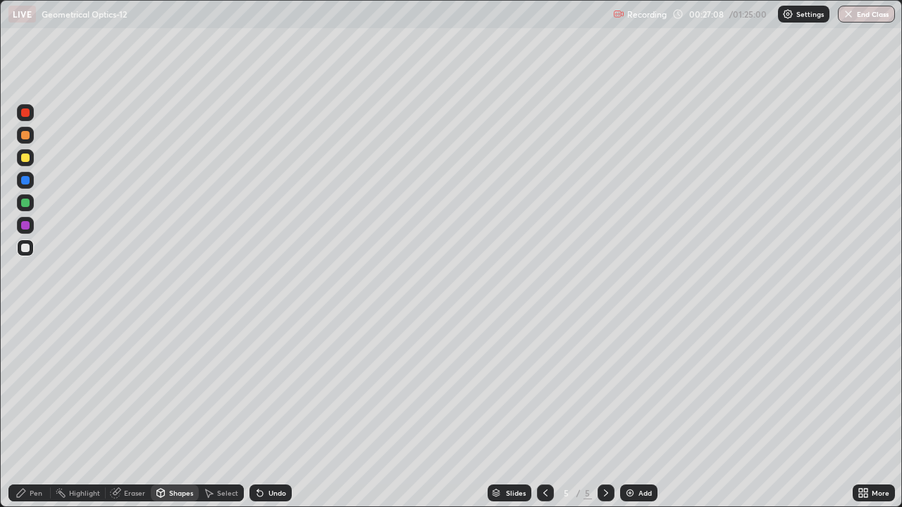
click at [28, 111] on div at bounding box center [25, 113] width 8 height 8
click at [27, 229] on div at bounding box center [25, 225] width 8 height 8
click at [27, 160] on div at bounding box center [25, 158] width 8 height 8
click at [35, 455] on div "Pen" at bounding box center [36, 493] width 13 height 7
click at [26, 252] on div at bounding box center [25, 248] width 8 height 8
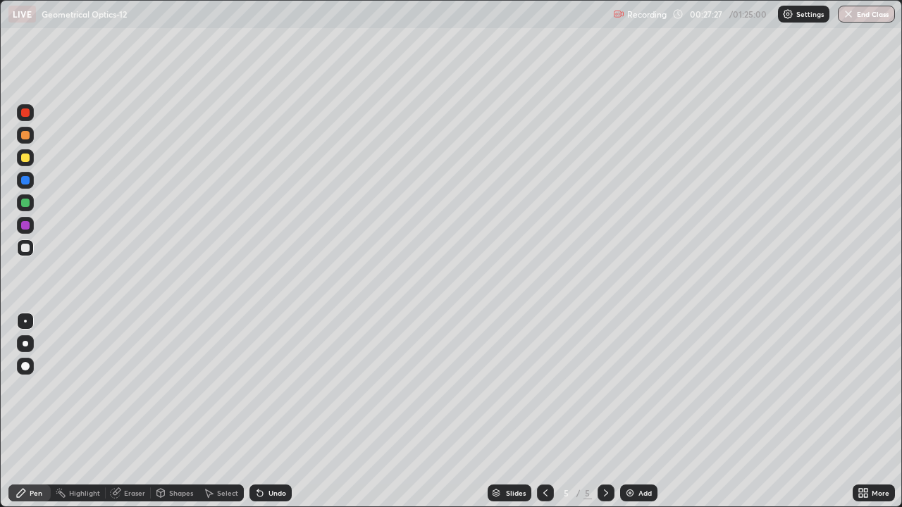
click at [269, 455] on div "Undo" at bounding box center [278, 493] width 18 height 7
click at [267, 455] on div "Undo" at bounding box center [270, 493] width 42 height 17
click at [269, 455] on div "Undo" at bounding box center [270, 493] width 42 height 17
click at [271, 455] on div "Undo" at bounding box center [270, 493] width 42 height 17
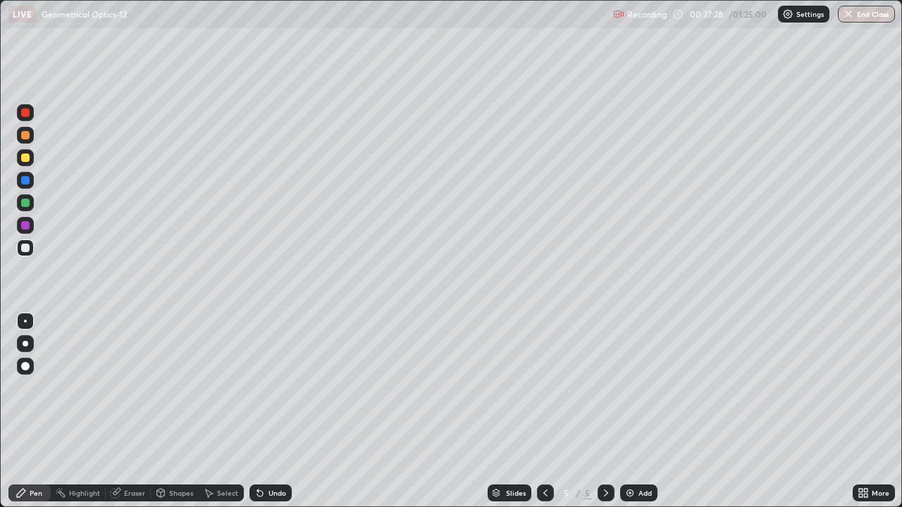
click at [274, 455] on div "Undo" at bounding box center [270, 493] width 42 height 17
click at [269, 455] on div "Undo" at bounding box center [278, 493] width 18 height 7
click at [23, 221] on div at bounding box center [25, 225] width 8 height 8
click at [226, 455] on div "Select" at bounding box center [227, 493] width 21 height 7
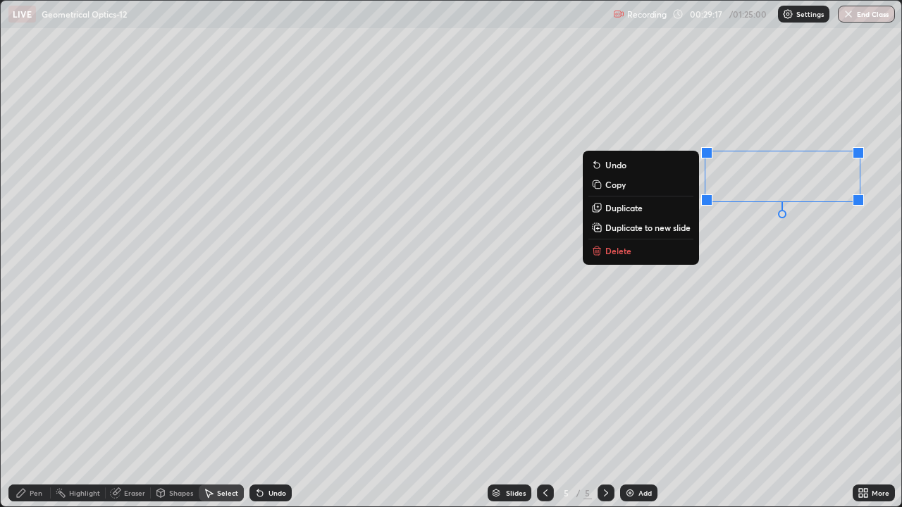
click at [628, 249] on p "Delete" at bounding box center [618, 250] width 26 height 11
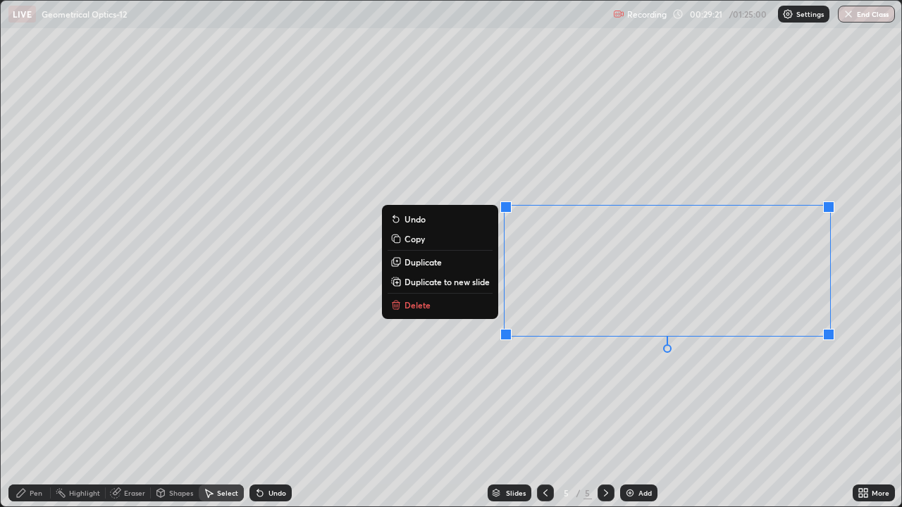
click at [766, 414] on div "0 ° Undo Copy Duplicate Duplicate to new slide Delete" at bounding box center [451, 254] width 901 height 506
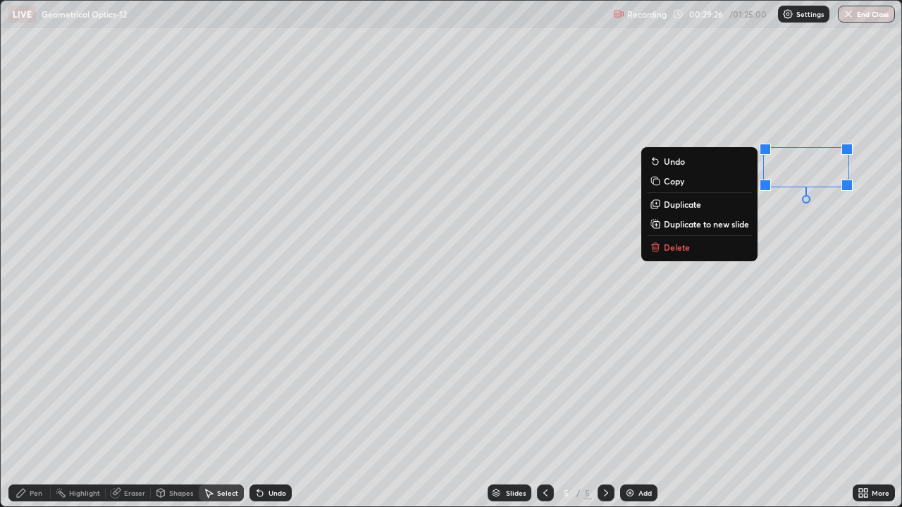
click at [536, 455] on div "0 ° Undo Copy Duplicate Duplicate to new slide Delete" at bounding box center [451, 254] width 901 height 506
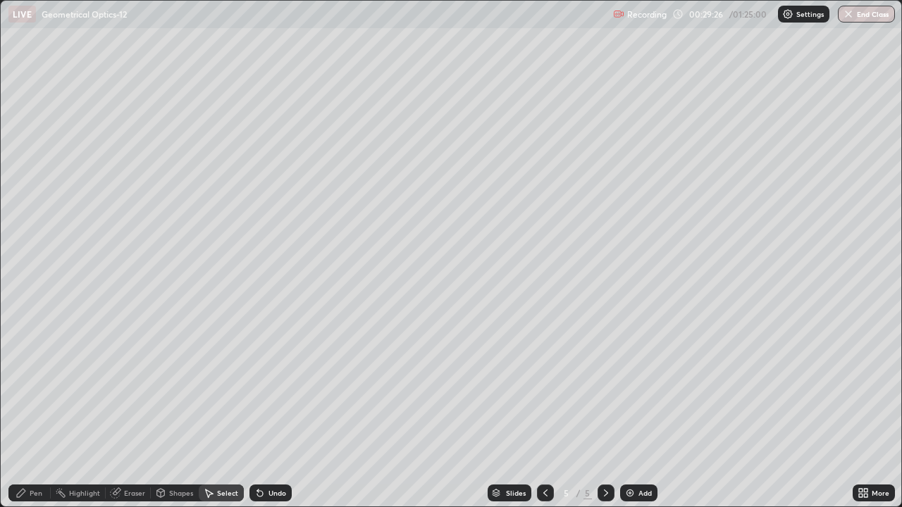
click at [31, 455] on div "Pen" at bounding box center [29, 493] width 42 height 17
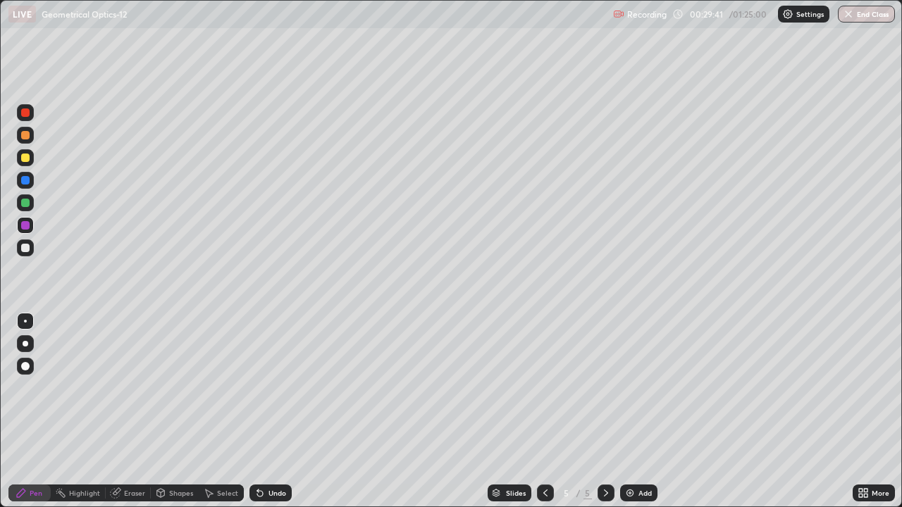
click at [542, 455] on icon at bounding box center [545, 493] width 11 height 11
click at [541, 455] on icon at bounding box center [545, 493] width 11 height 11
click at [537, 455] on div at bounding box center [545, 493] width 17 height 28
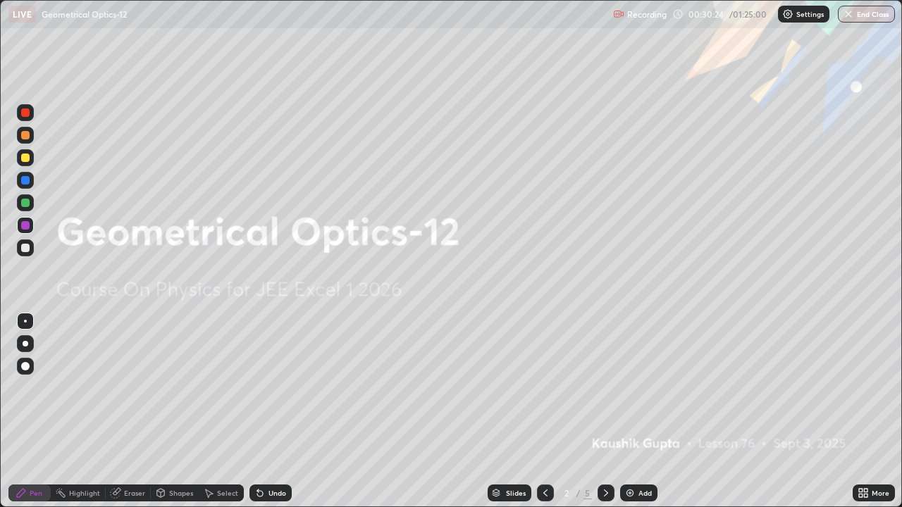
click at [602, 455] on icon at bounding box center [605, 493] width 11 height 11
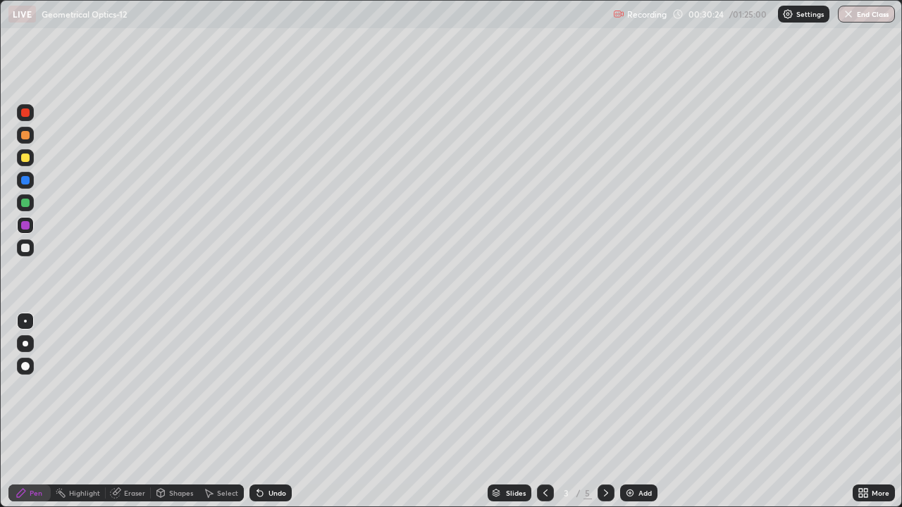
click at [600, 455] on icon at bounding box center [605, 493] width 11 height 11
click at [542, 455] on icon at bounding box center [545, 493] width 11 height 11
click at [604, 455] on icon at bounding box center [606, 493] width 4 height 7
click at [21, 115] on div at bounding box center [25, 113] width 8 height 8
click at [604, 455] on icon at bounding box center [605, 493] width 11 height 11
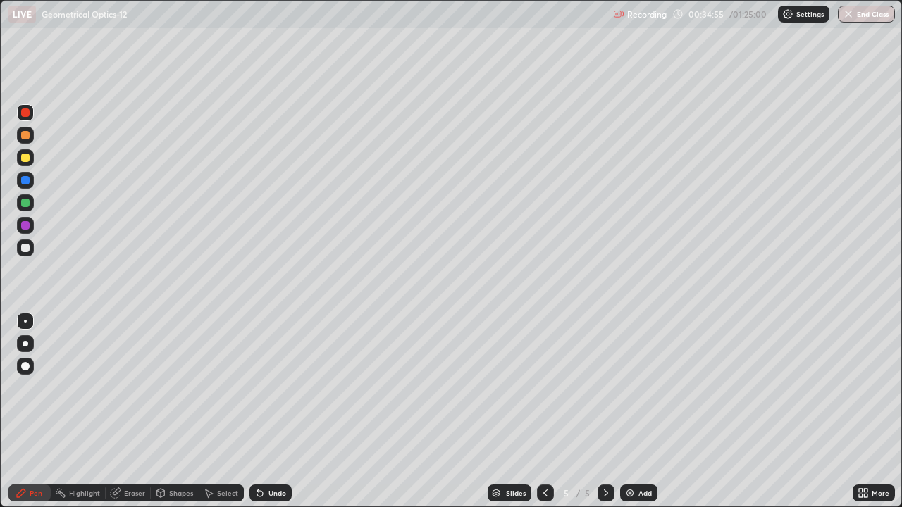
click at [26, 248] on div at bounding box center [25, 248] width 8 height 8
click at [211, 455] on icon at bounding box center [208, 493] width 11 height 11
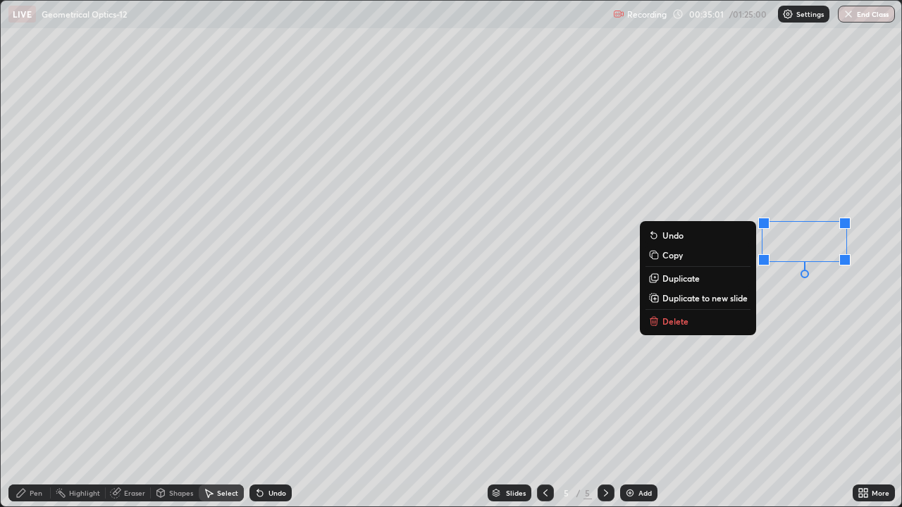
click at [611, 452] on div "0 ° Undo Copy Duplicate Duplicate to new slide Delete" at bounding box center [451, 254] width 901 height 506
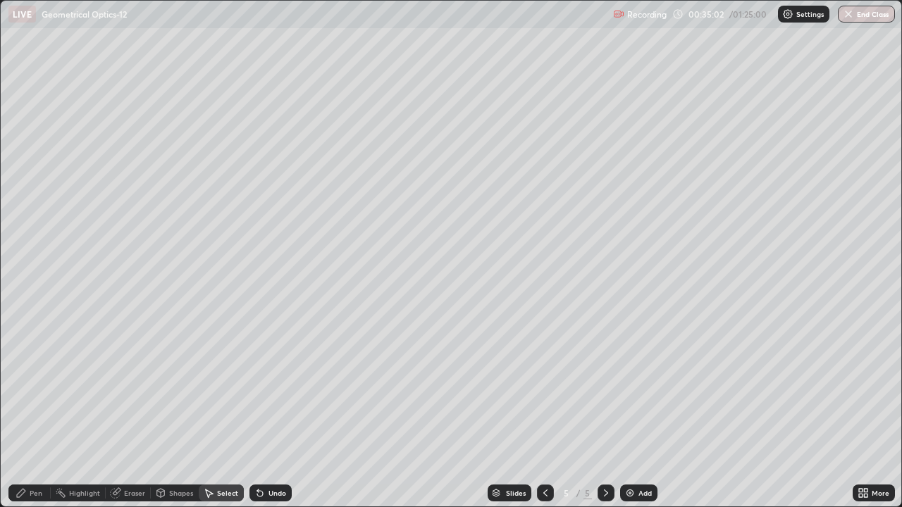
click at [39, 455] on div "Pen" at bounding box center [36, 493] width 13 height 7
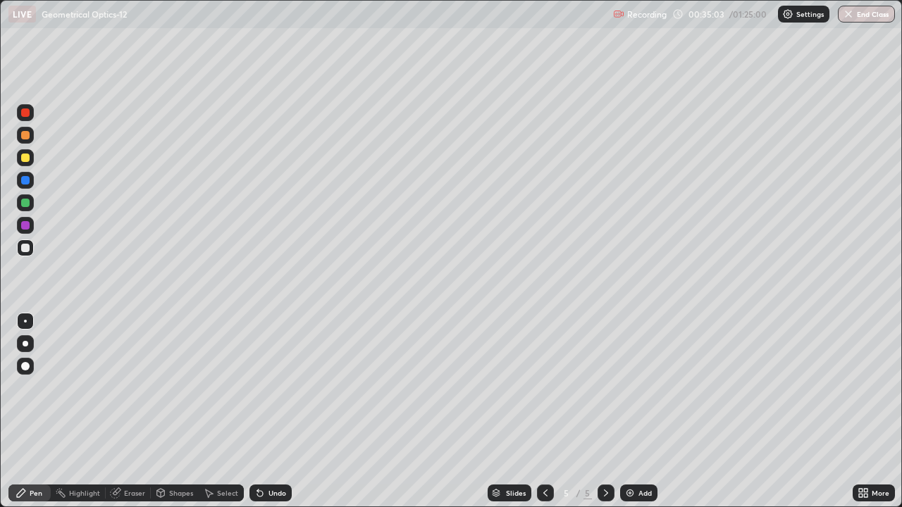
click at [28, 202] on div at bounding box center [25, 203] width 8 height 8
click at [270, 455] on div "Undo" at bounding box center [270, 493] width 42 height 17
click at [269, 455] on div "Undo" at bounding box center [270, 493] width 42 height 17
click at [270, 455] on div "Undo" at bounding box center [270, 493] width 42 height 17
click at [272, 455] on div "Undo" at bounding box center [270, 493] width 42 height 17
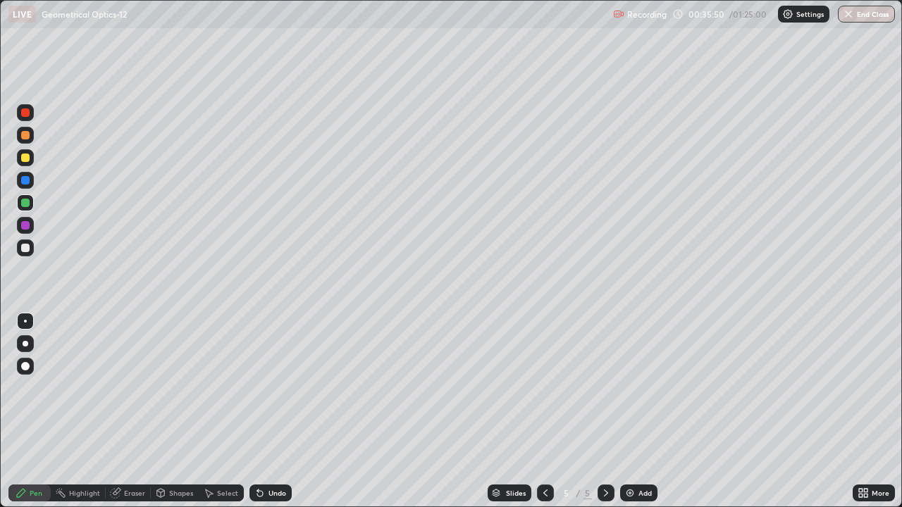
click at [269, 455] on div "Undo" at bounding box center [270, 493] width 42 height 17
click at [639, 455] on div "Add" at bounding box center [645, 493] width 13 height 7
click at [27, 245] on div at bounding box center [25, 248] width 8 height 8
click at [182, 455] on div "Shapes" at bounding box center [175, 493] width 48 height 17
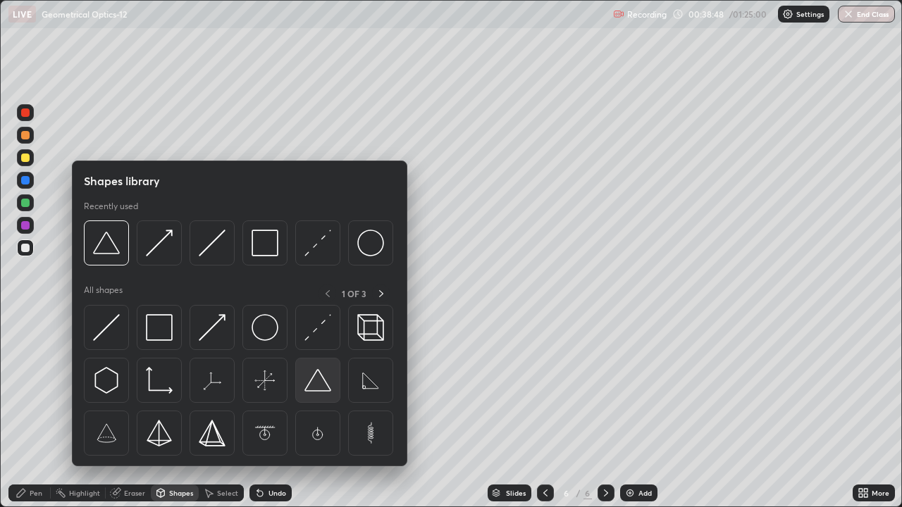
click at [310, 384] on img at bounding box center [317, 380] width 27 height 27
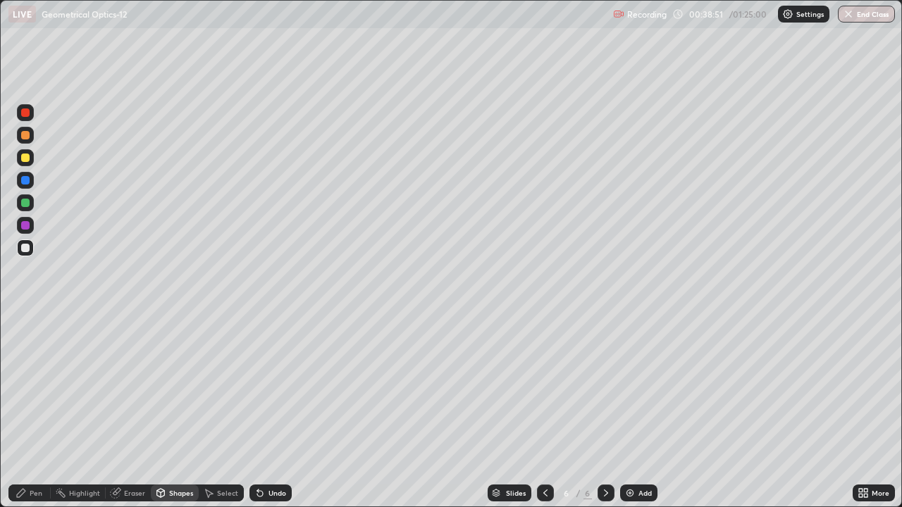
click at [29, 455] on div "Pen" at bounding box center [29, 493] width 42 height 17
click at [24, 226] on div at bounding box center [25, 225] width 8 height 8
click at [172, 455] on div "Shapes" at bounding box center [181, 493] width 24 height 7
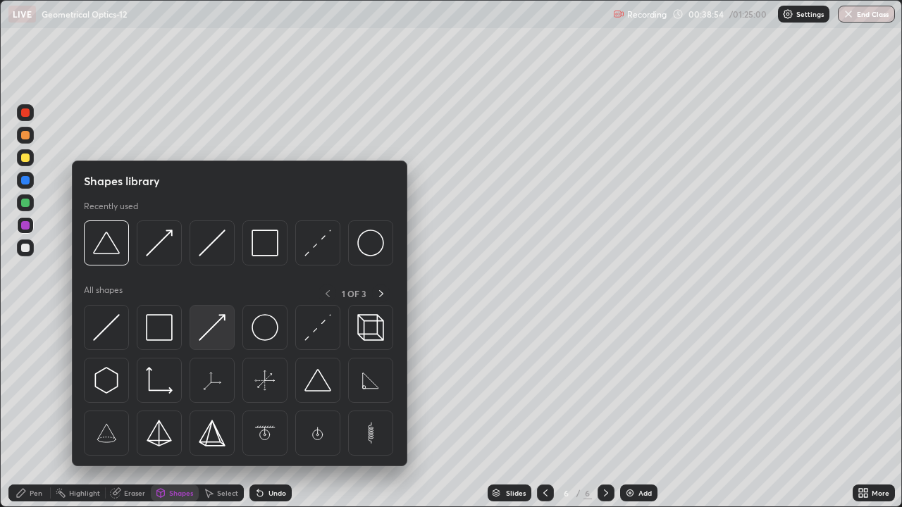
click at [214, 331] on img at bounding box center [212, 327] width 27 height 27
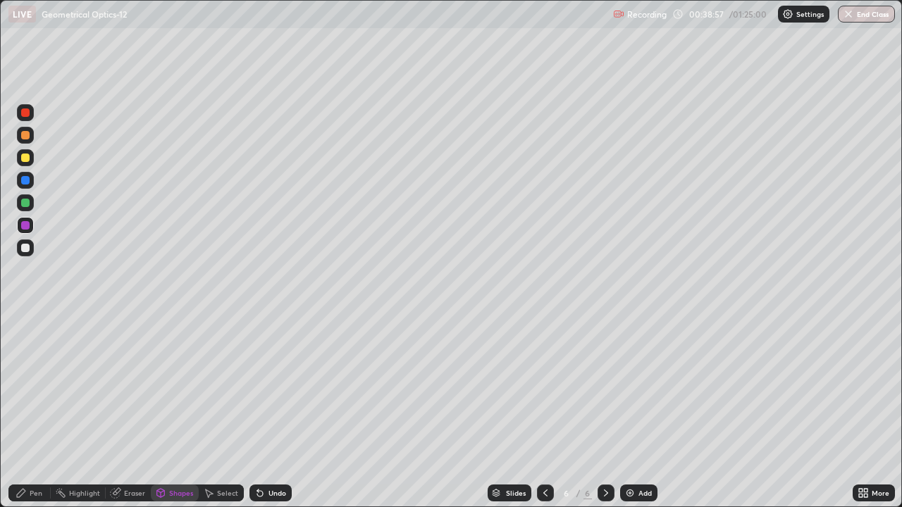
click at [257, 455] on icon at bounding box center [257, 490] width 1 height 1
click at [25, 248] on div at bounding box center [25, 248] width 8 height 8
click at [259, 455] on icon at bounding box center [260, 494] width 6 height 6
click at [23, 455] on div "Pen" at bounding box center [29, 493] width 42 height 17
click at [25, 206] on div at bounding box center [25, 203] width 8 height 8
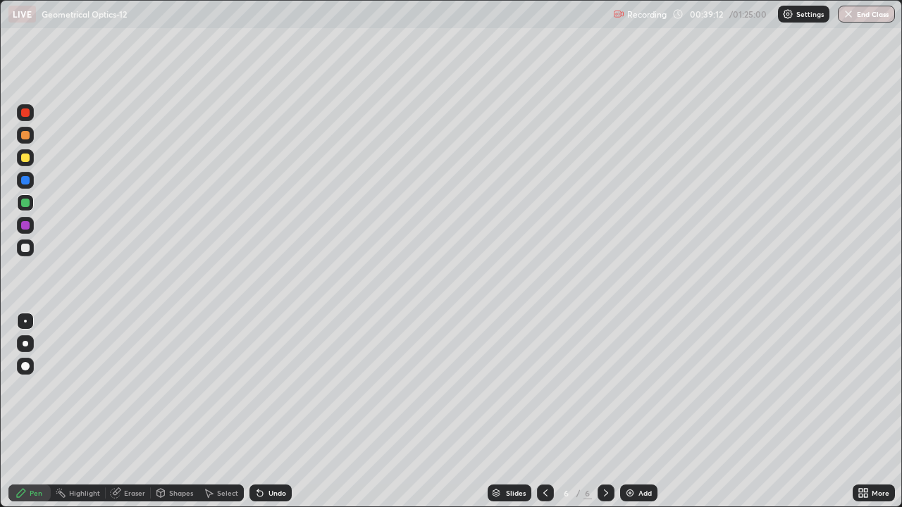
click at [24, 247] on div at bounding box center [25, 248] width 8 height 8
click at [171, 455] on div "Shapes" at bounding box center [181, 493] width 24 height 7
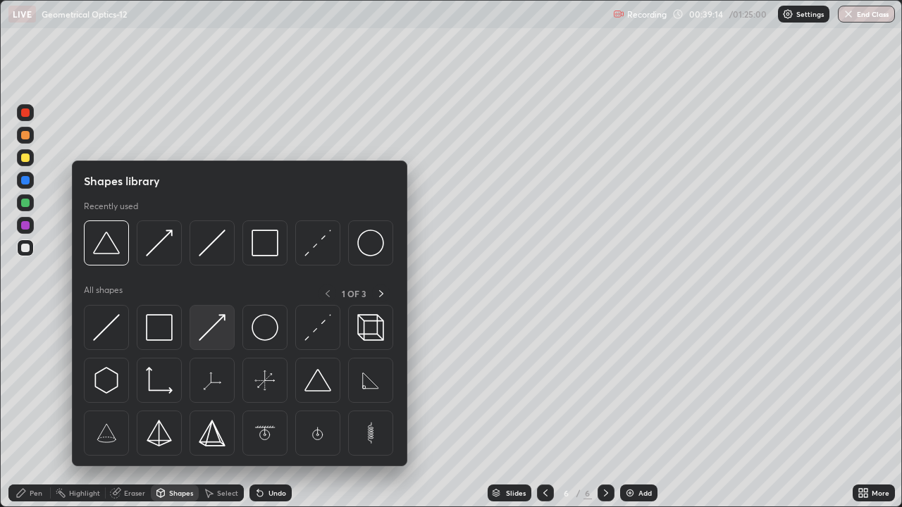
click at [212, 326] on img at bounding box center [212, 327] width 27 height 27
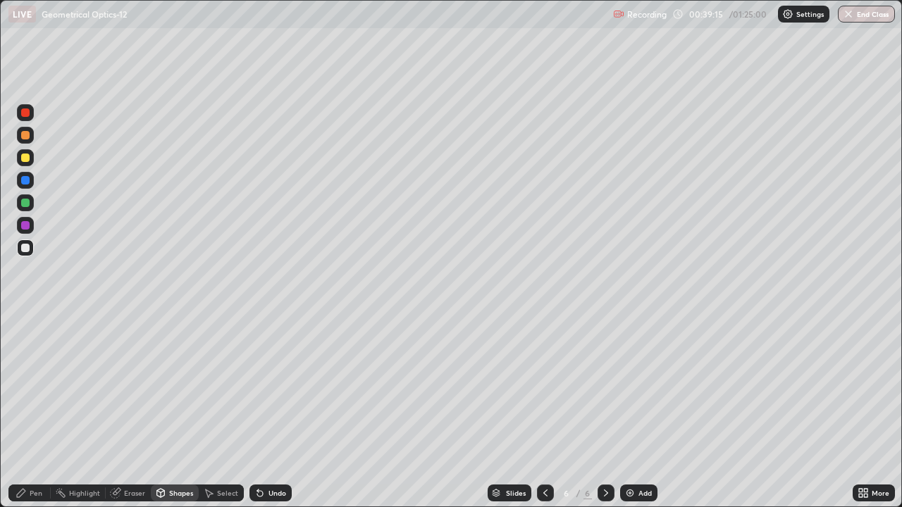
click at [24, 158] on div at bounding box center [25, 158] width 8 height 8
click at [264, 455] on div "Undo" at bounding box center [270, 493] width 42 height 17
click at [25, 455] on icon at bounding box center [21, 493] width 11 height 11
click at [27, 248] on div at bounding box center [25, 248] width 8 height 8
click at [168, 455] on div "Shapes" at bounding box center [175, 493] width 48 height 17
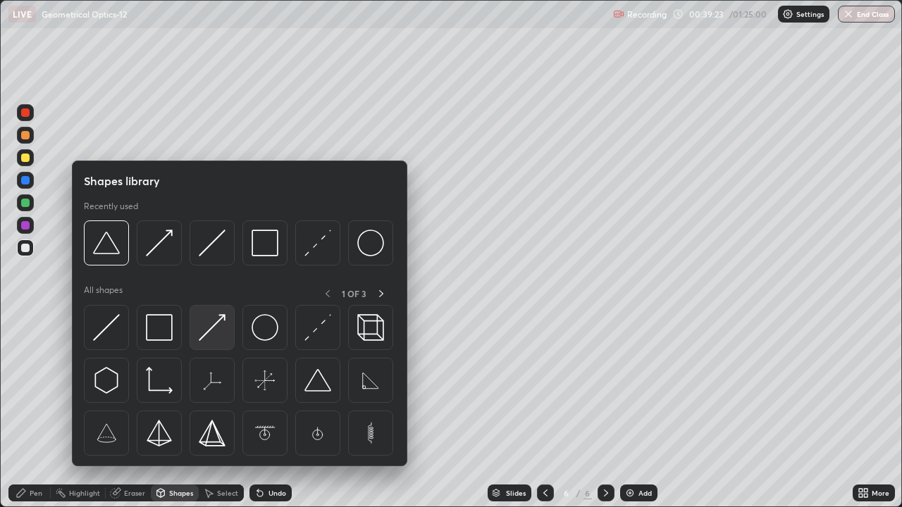
click at [214, 330] on img at bounding box center [212, 327] width 27 height 27
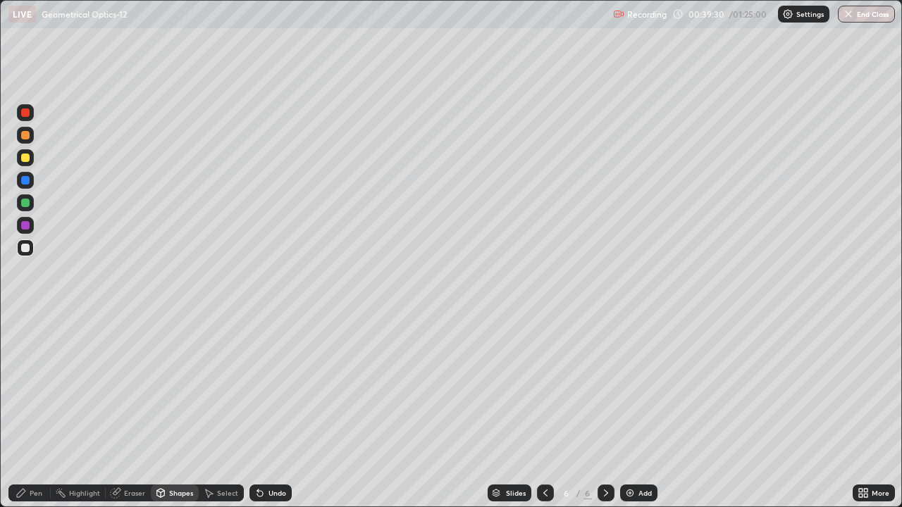
click at [22, 455] on div "Pen" at bounding box center [29, 493] width 42 height 17
click at [24, 228] on div at bounding box center [25, 225] width 8 height 8
click at [258, 455] on icon at bounding box center [259, 493] width 11 height 11
click at [257, 455] on icon at bounding box center [260, 494] width 6 height 6
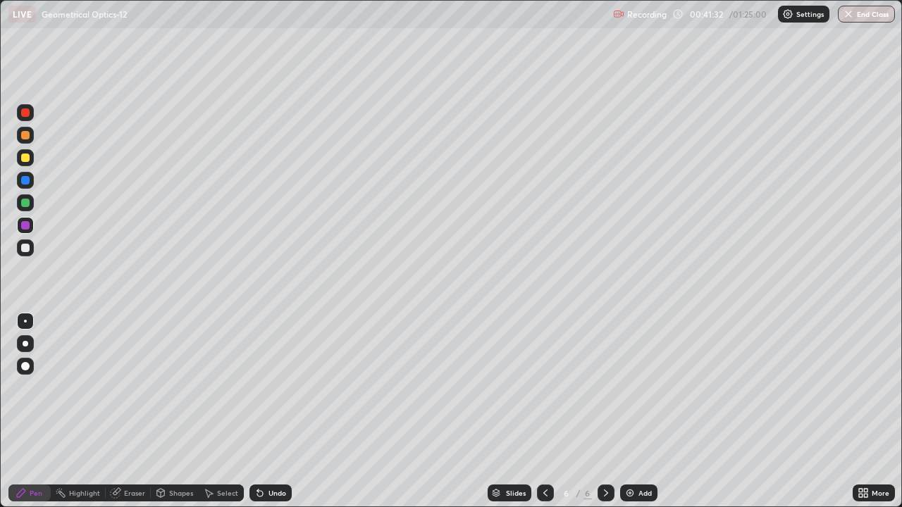
click at [25, 115] on div at bounding box center [25, 113] width 8 height 8
click at [544, 455] on icon at bounding box center [545, 493] width 11 height 11
click at [601, 455] on icon at bounding box center [605, 493] width 11 height 11
click at [545, 455] on div at bounding box center [545, 493] width 17 height 17
click at [543, 455] on icon at bounding box center [545, 493] width 11 height 11
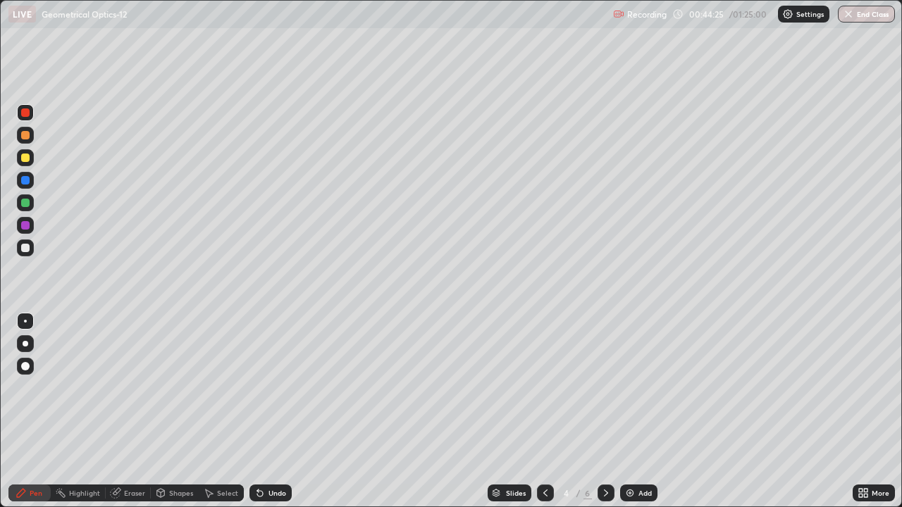
click at [605, 455] on icon at bounding box center [605, 493] width 11 height 11
click at [169, 455] on div "Shapes" at bounding box center [175, 493] width 48 height 17
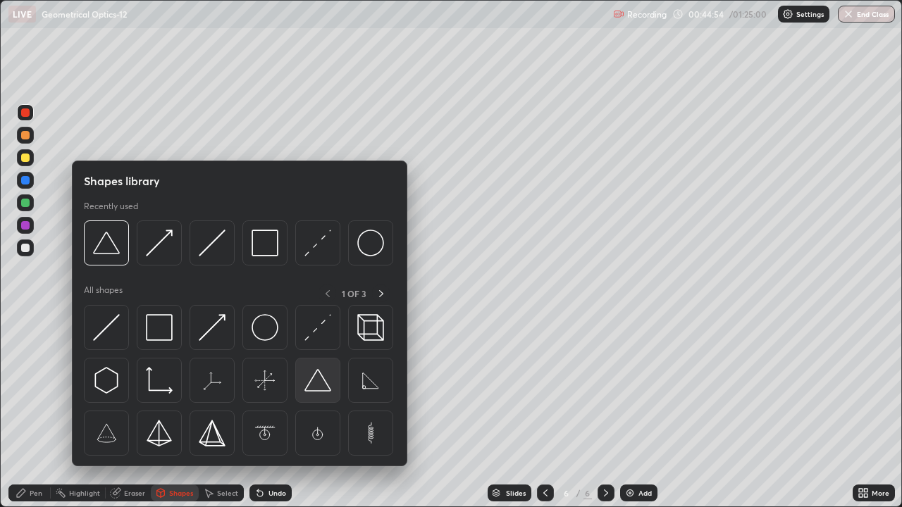
click at [315, 388] on img at bounding box center [317, 380] width 27 height 27
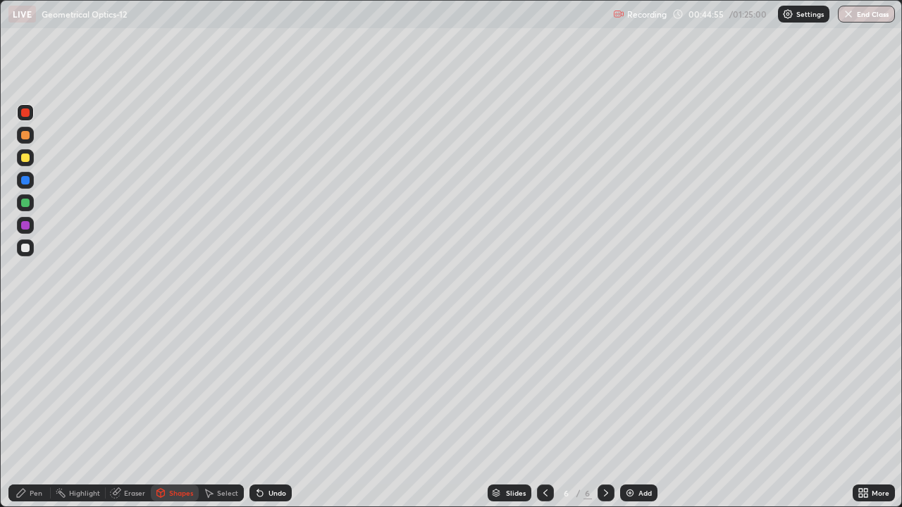
click at [28, 246] on div at bounding box center [25, 248] width 8 height 8
click at [636, 455] on div "Add" at bounding box center [638, 493] width 37 height 17
click at [180, 455] on div "Shapes" at bounding box center [181, 493] width 24 height 7
click at [217, 455] on div "Select" at bounding box center [227, 493] width 21 height 7
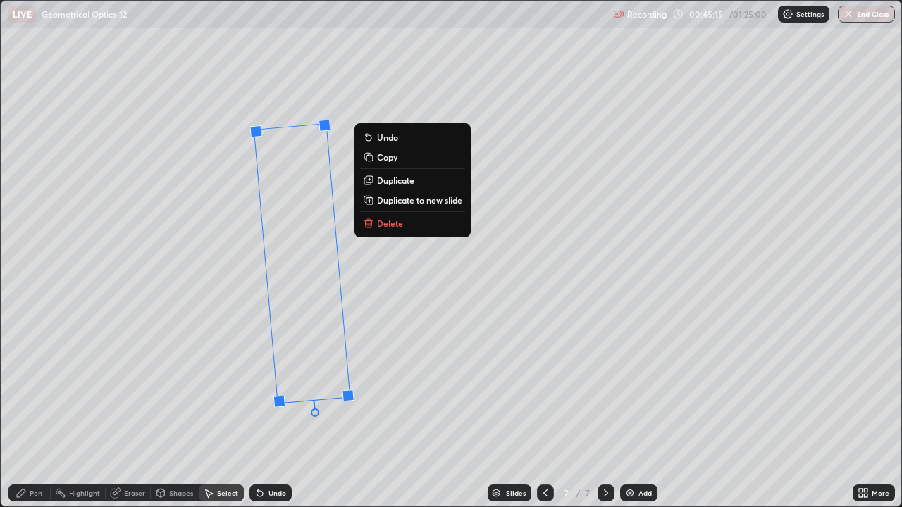
click at [294, 383] on div "185 ° Undo Copy Duplicate Duplicate to new slide Delete" at bounding box center [451, 254] width 901 height 506
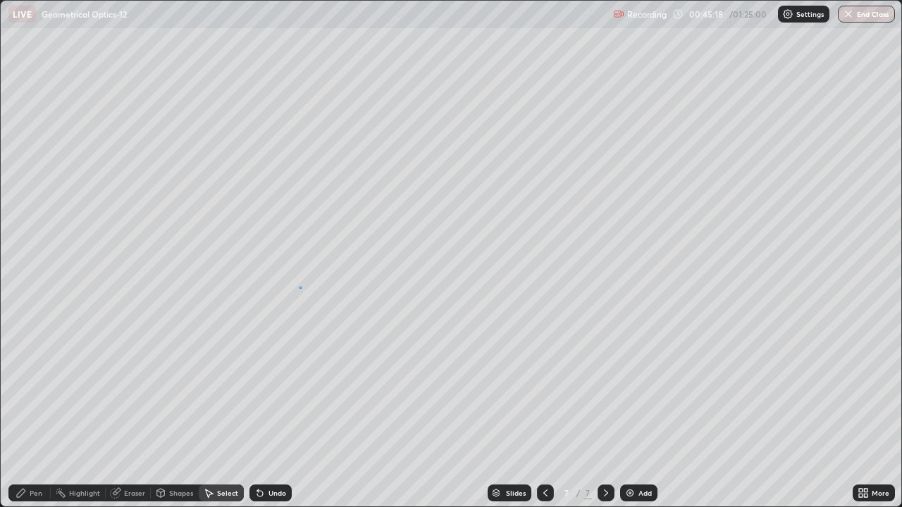
click at [300, 287] on div "0 ° Undo Copy Duplicate Duplicate to new slide Delete" at bounding box center [451, 254] width 901 height 506
click at [162, 394] on div "181 ° Undo Copy Duplicate Duplicate to new slide Delete" at bounding box center [451, 254] width 901 height 506
click at [24, 455] on div "Pen" at bounding box center [29, 493] width 42 height 17
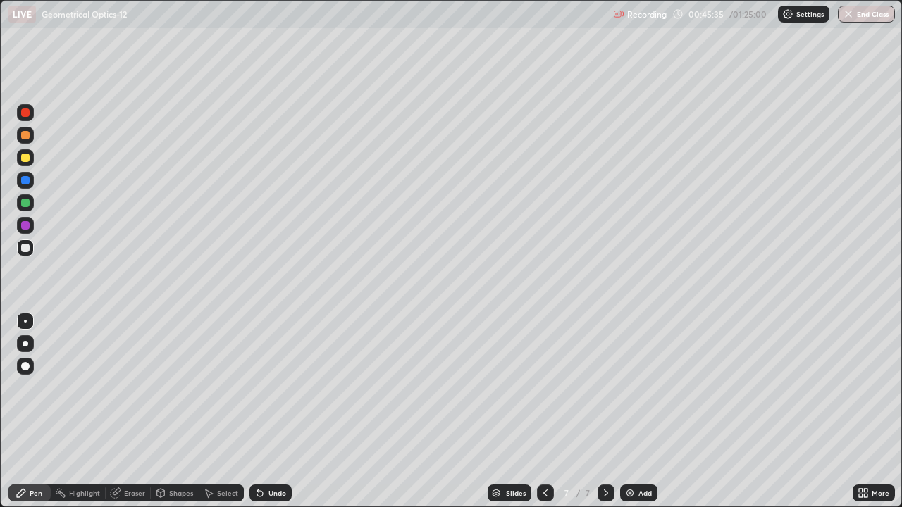
click at [26, 224] on div at bounding box center [25, 225] width 8 height 8
click at [161, 455] on icon at bounding box center [161, 495] width 0 height 5
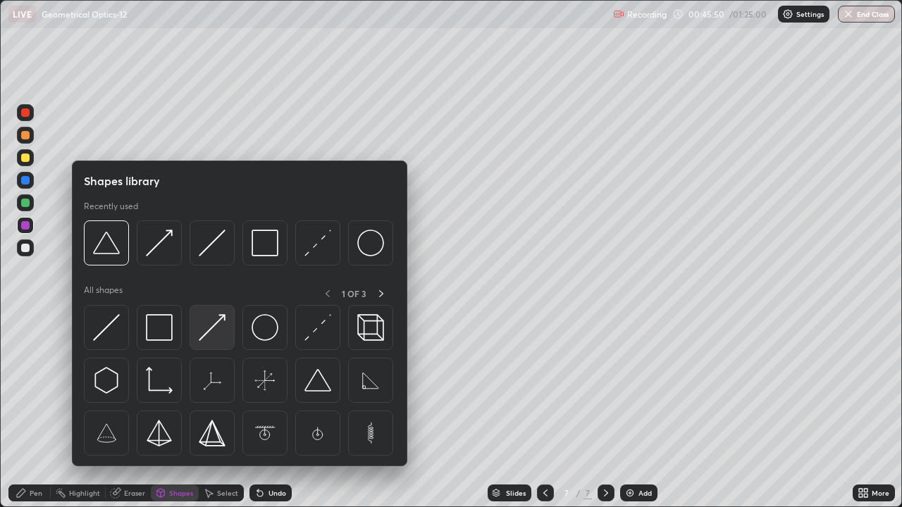
click at [208, 326] on img at bounding box center [212, 327] width 27 height 27
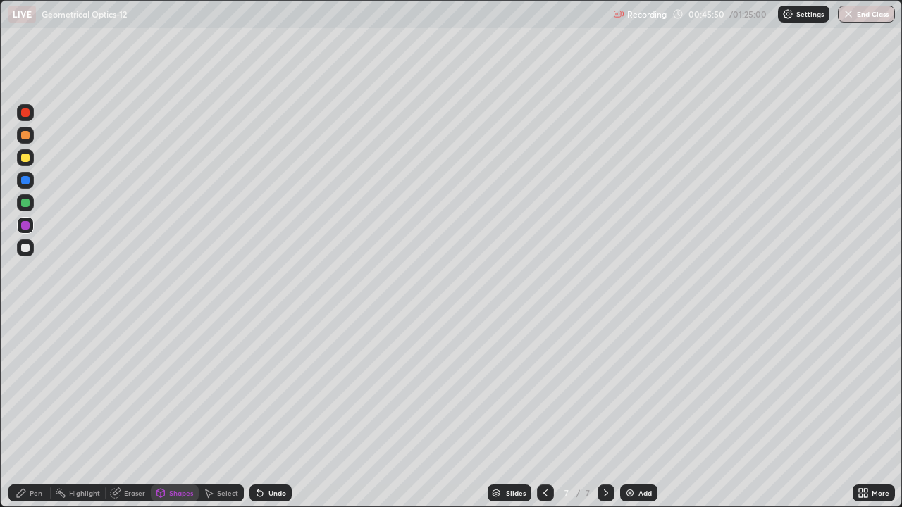
click at [25, 247] on div at bounding box center [25, 248] width 8 height 8
click at [28, 455] on div "Pen" at bounding box center [29, 493] width 42 height 17
click at [26, 226] on div at bounding box center [25, 225] width 8 height 8
click at [271, 455] on div "Undo" at bounding box center [278, 493] width 18 height 7
click at [268, 455] on div "Undo" at bounding box center [270, 493] width 42 height 17
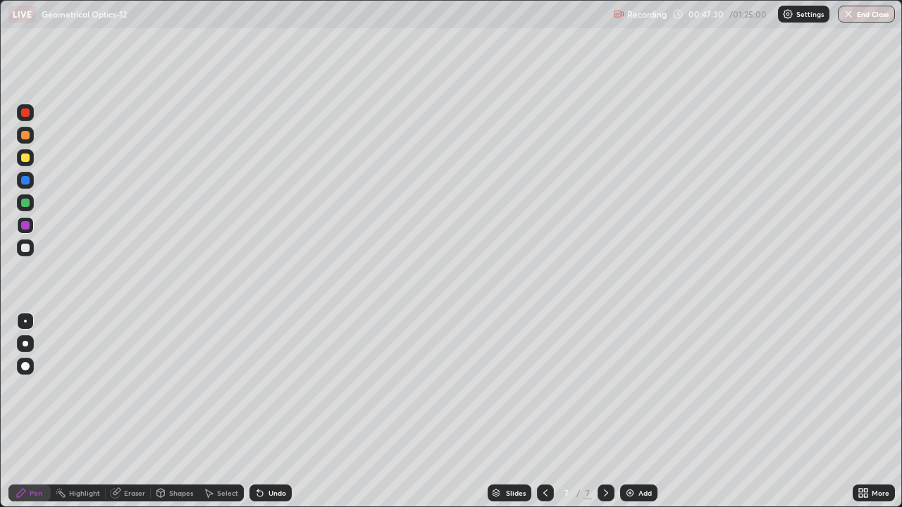
click at [27, 249] on div at bounding box center [25, 248] width 8 height 8
click at [258, 455] on icon at bounding box center [260, 494] width 6 height 6
click at [263, 455] on div "Undo" at bounding box center [270, 493] width 42 height 17
click at [266, 455] on div "Undo" at bounding box center [270, 493] width 42 height 17
click at [643, 455] on div "Add" at bounding box center [645, 493] width 13 height 7
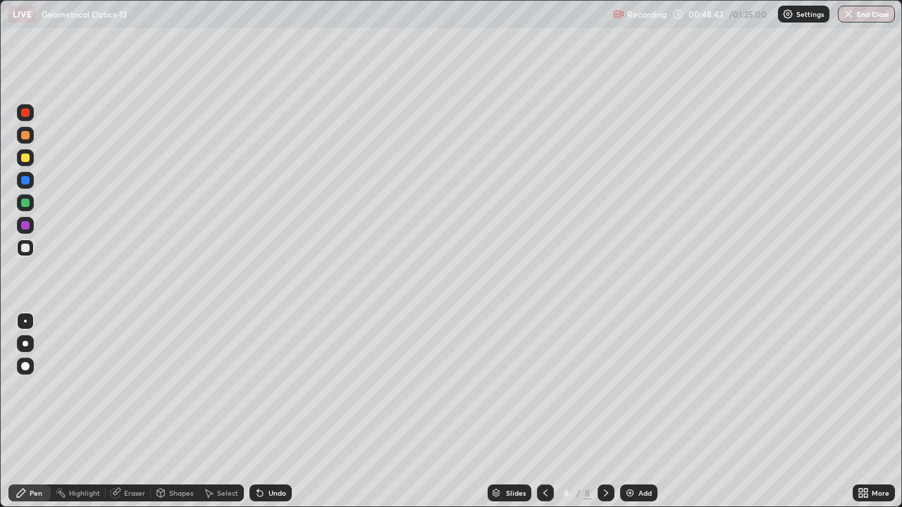
click at [25, 157] on div at bounding box center [25, 158] width 8 height 8
click at [33, 455] on div "Pen" at bounding box center [36, 493] width 13 height 7
click at [543, 455] on icon at bounding box center [545, 493] width 11 height 11
click at [228, 455] on div "Select" at bounding box center [227, 493] width 21 height 7
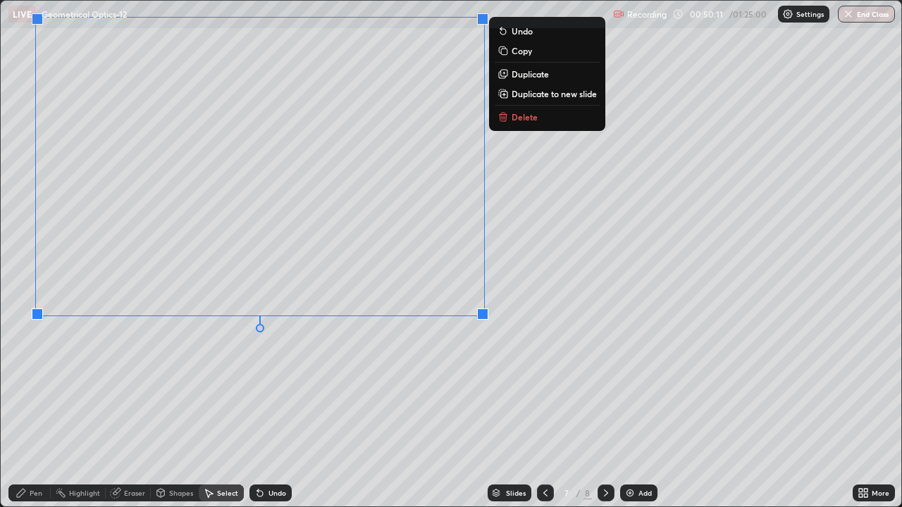
click at [218, 400] on div "0 ° Undo Copy Duplicate Duplicate to new slide Delete" at bounding box center [451, 254] width 901 height 506
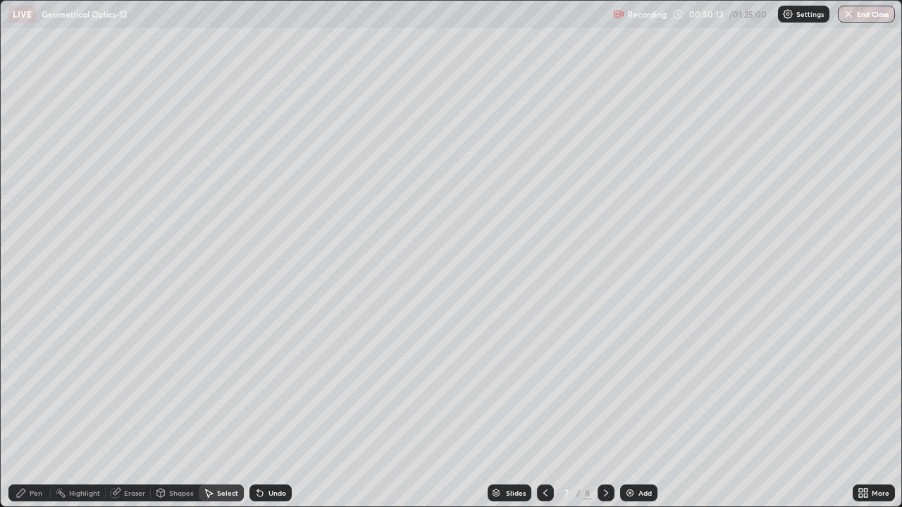
click at [182, 455] on div "Shapes" at bounding box center [175, 493] width 48 height 17
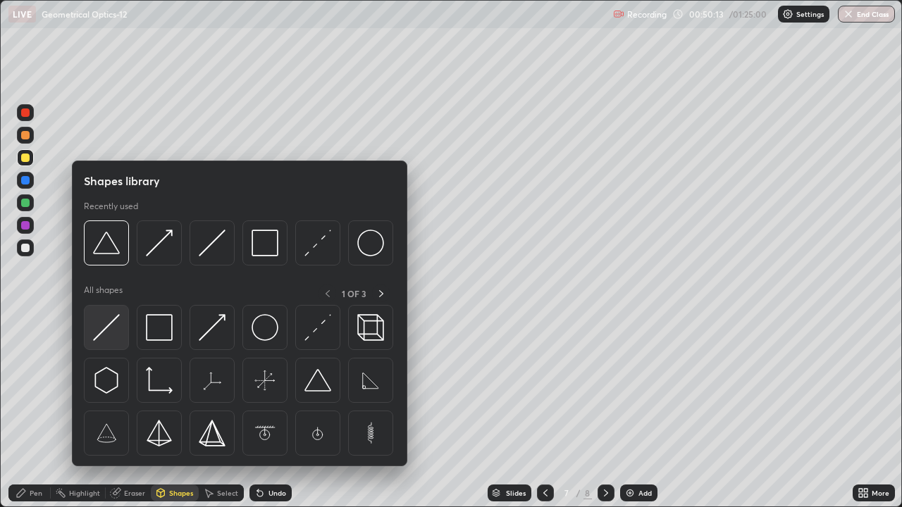
click at [97, 323] on img at bounding box center [106, 327] width 27 height 27
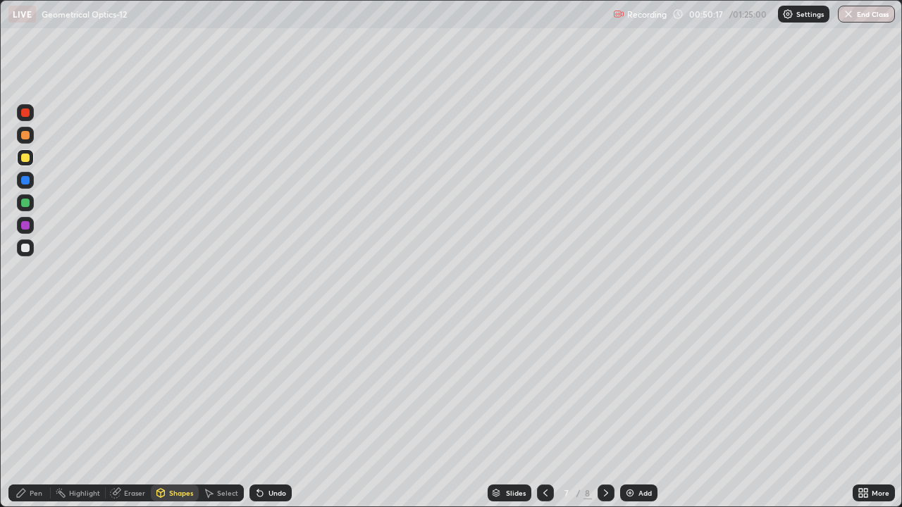
click at [32, 455] on div "Pen" at bounding box center [36, 493] width 13 height 7
click at [26, 111] on div at bounding box center [25, 113] width 8 height 8
click at [26, 249] on div at bounding box center [25, 248] width 8 height 8
click at [545, 455] on icon at bounding box center [545, 493] width 11 height 11
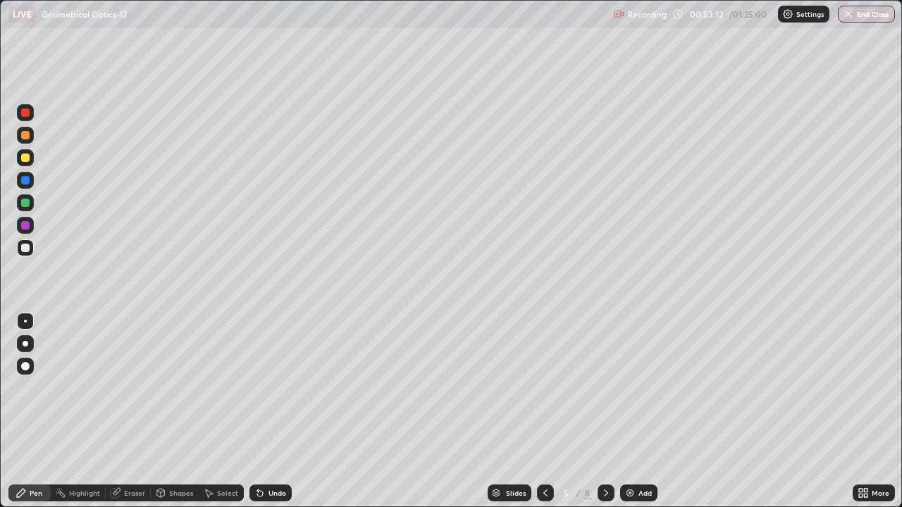
click at [605, 455] on icon at bounding box center [605, 493] width 11 height 11
click at [25, 113] on div at bounding box center [25, 113] width 8 height 8
click at [24, 247] on div at bounding box center [25, 248] width 8 height 8
click at [278, 455] on div "Undo" at bounding box center [278, 493] width 18 height 7
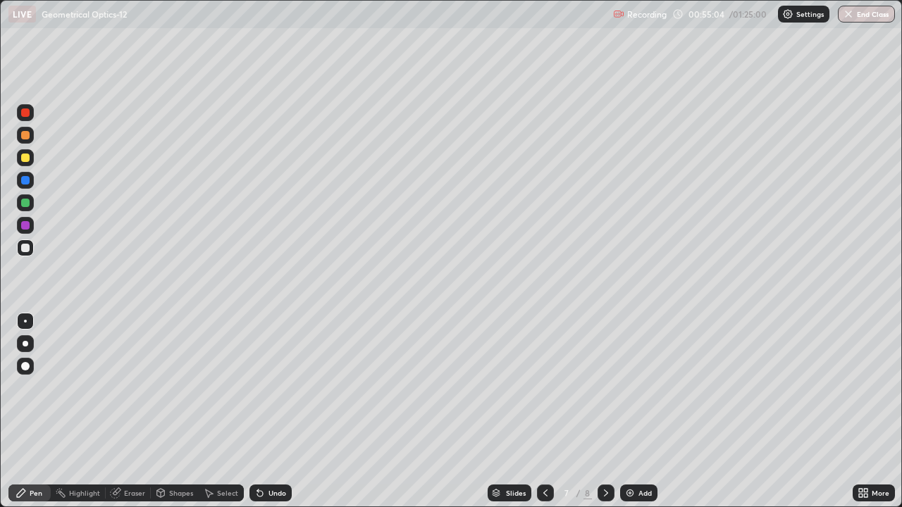
click at [276, 455] on div "Undo" at bounding box center [278, 493] width 18 height 7
click at [278, 455] on div "Undo" at bounding box center [270, 493] width 42 height 17
click at [273, 455] on div "Undo" at bounding box center [270, 493] width 42 height 17
click at [636, 455] on div "Add" at bounding box center [638, 493] width 37 height 17
click at [23, 113] on div at bounding box center [25, 113] width 8 height 8
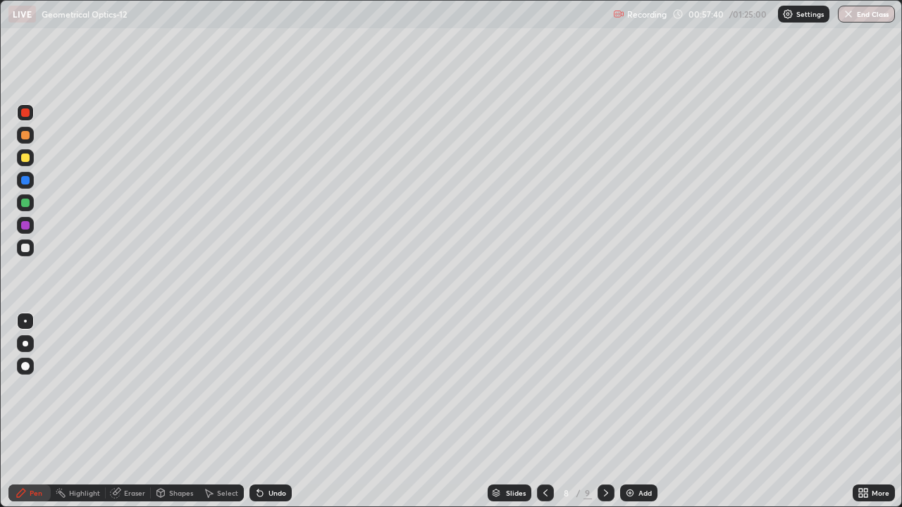
click at [174, 455] on div "Shapes" at bounding box center [181, 493] width 24 height 7
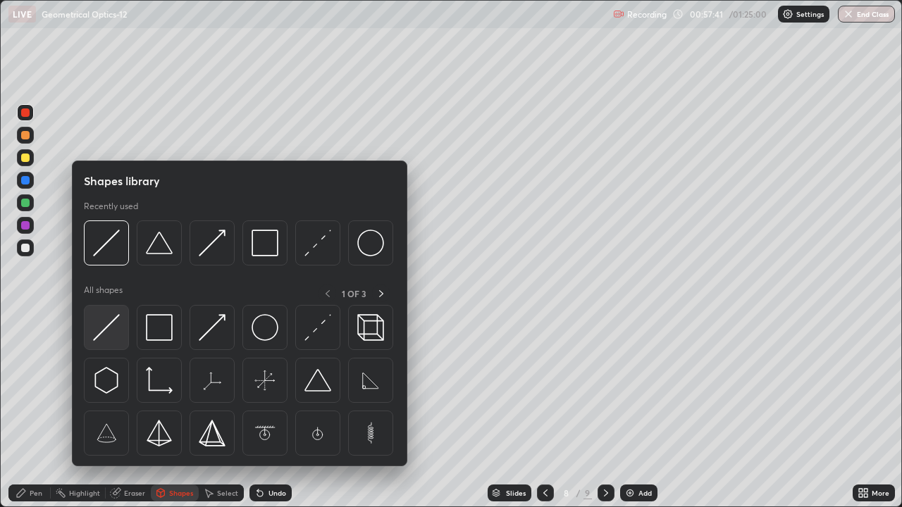
click at [107, 327] on img at bounding box center [106, 327] width 27 height 27
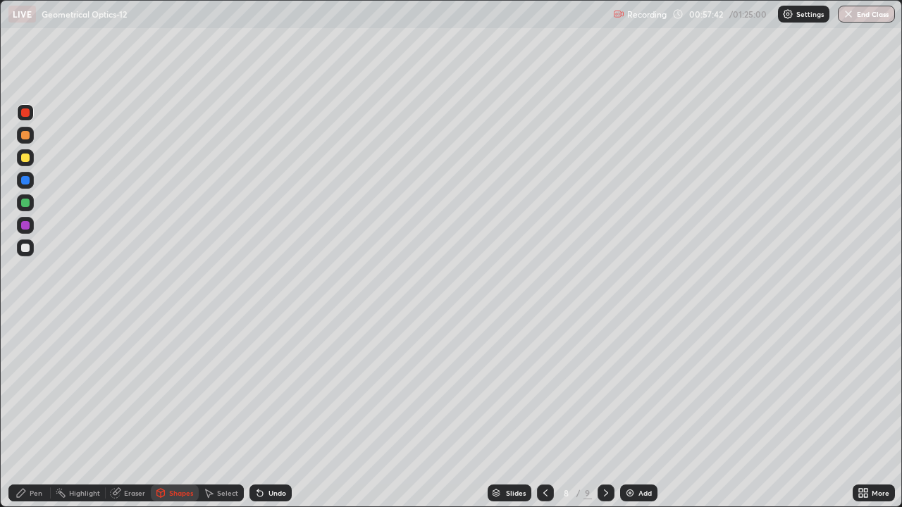
click at [178, 455] on div "Shapes" at bounding box center [181, 493] width 24 height 7
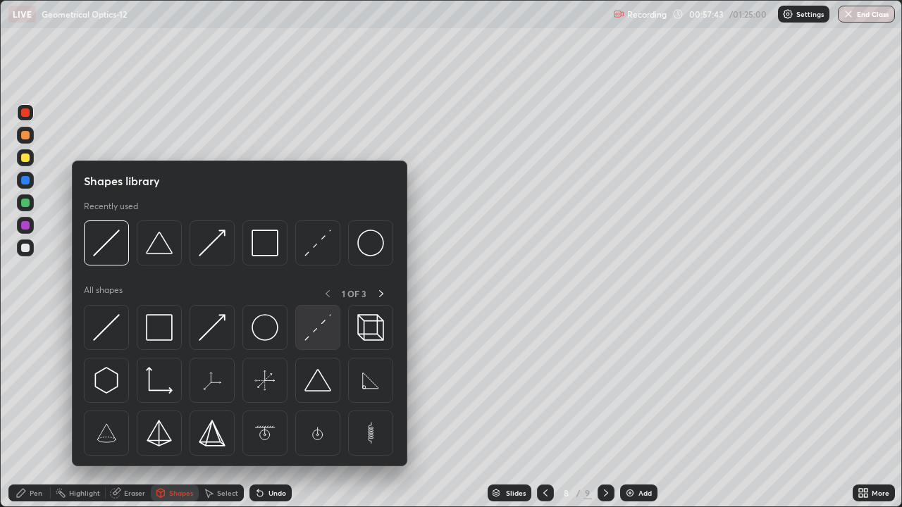
click at [316, 331] on img at bounding box center [317, 327] width 27 height 27
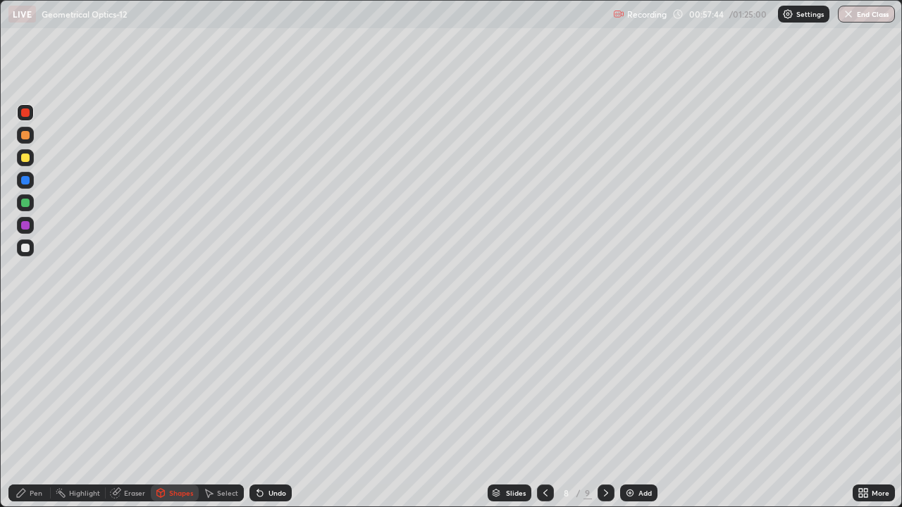
click at [30, 248] on div at bounding box center [25, 248] width 17 height 17
click at [258, 455] on icon at bounding box center [260, 494] width 6 height 6
click at [32, 455] on div "Pen" at bounding box center [36, 493] width 13 height 7
click at [26, 247] on div at bounding box center [25, 248] width 8 height 8
click at [276, 455] on div "Undo" at bounding box center [270, 493] width 42 height 17
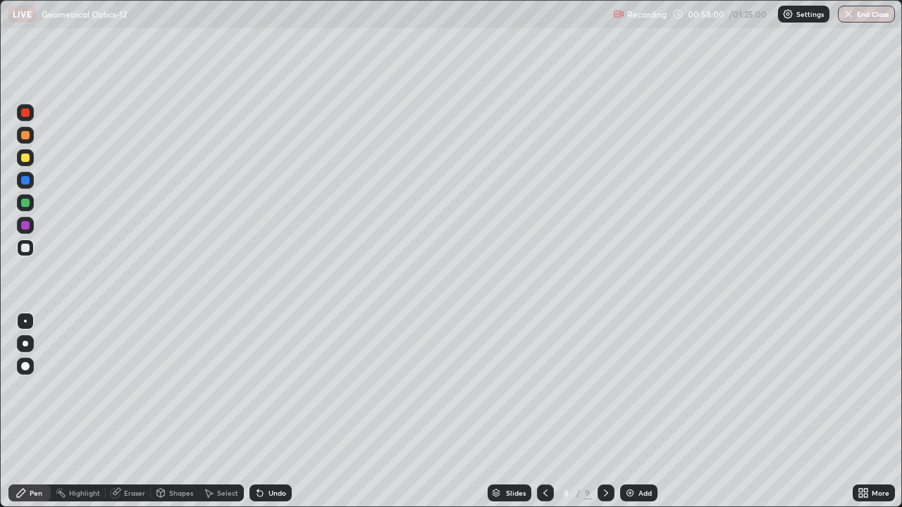
click at [27, 159] on div at bounding box center [25, 158] width 8 height 8
click at [264, 455] on div "Undo" at bounding box center [270, 493] width 42 height 17
click at [23, 224] on div at bounding box center [25, 225] width 8 height 8
click at [173, 455] on div "Shapes" at bounding box center [181, 493] width 24 height 7
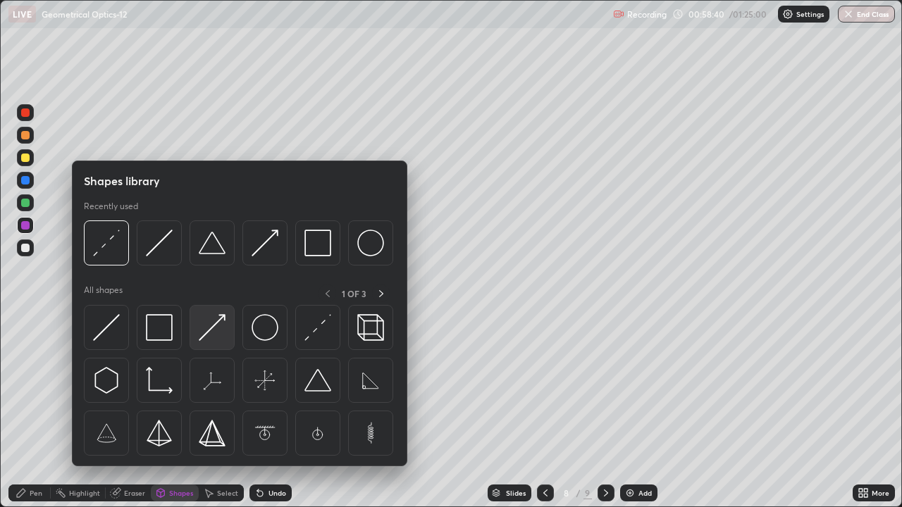
click at [204, 330] on img at bounding box center [212, 327] width 27 height 27
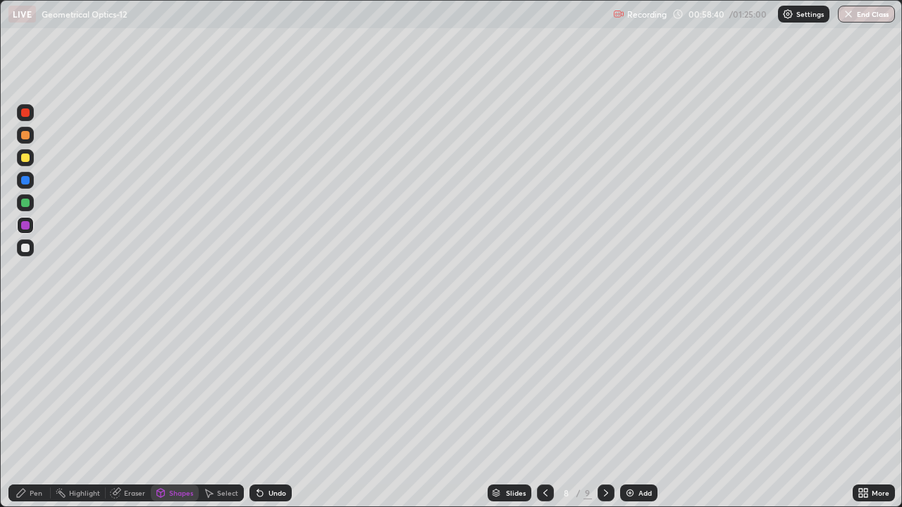
click at [26, 203] on div at bounding box center [25, 203] width 8 height 8
click at [269, 455] on div "Undo" at bounding box center [270, 493] width 42 height 17
click at [175, 455] on div "Shapes" at bounding box center [181, 493] width 24 height 7
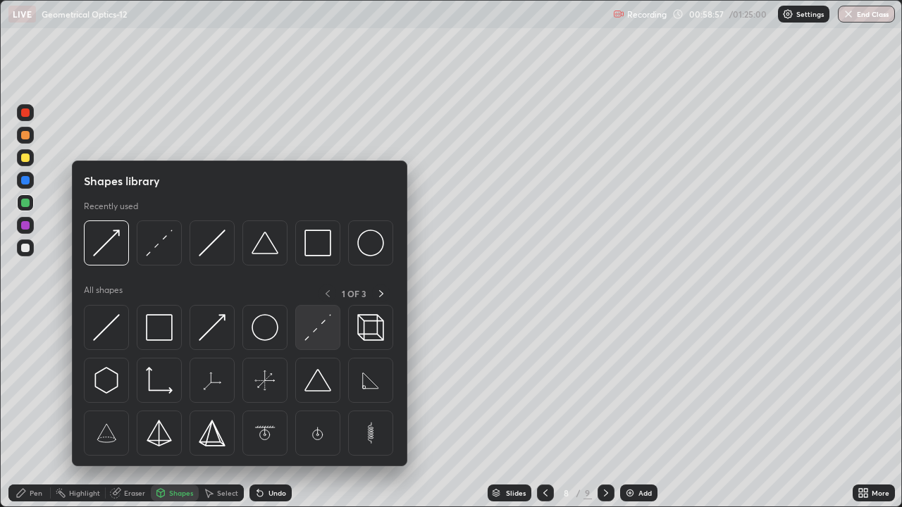
click at [310, 329] on img at bounding box center [317, 327] width 27 height 27
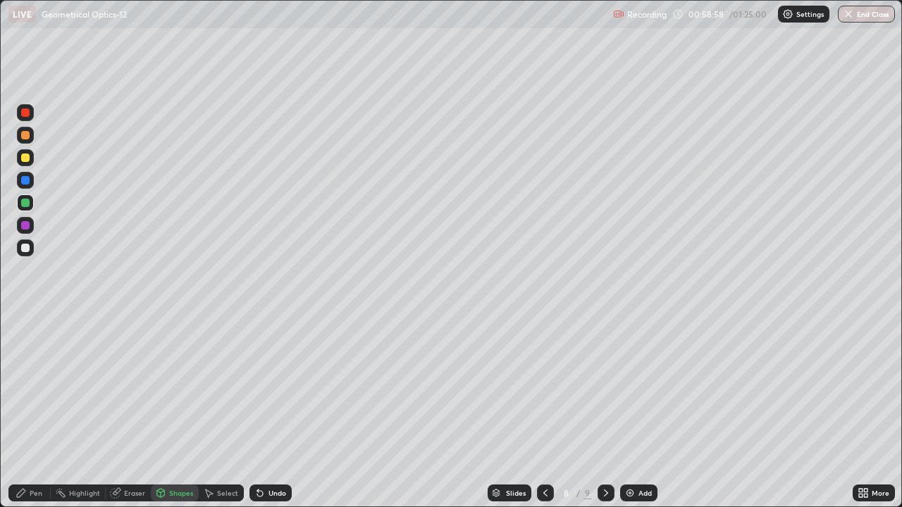
click at [26, 247] on div at bounding box center [25, 248] width 8 height 8
click at [23, 455] on icon at bounding box center [21, 493] width 11 height 11
click at [25, 116] on div at bounding box center [25, 113] width 8 height 8
click at [171, 455] on div "Shapes" at bounding box center [181, 493] width 24 height 7
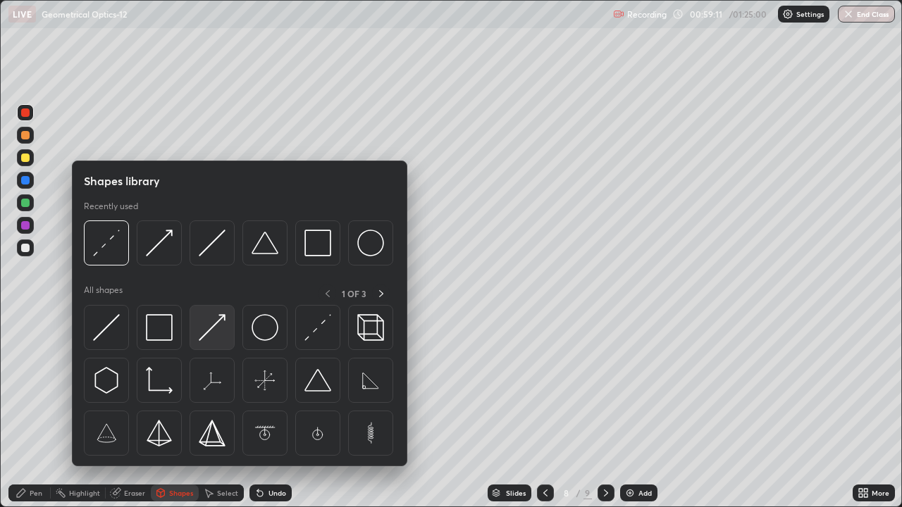
click at [207, 328] on img at bounding box center [212, 327] width 27 height 27
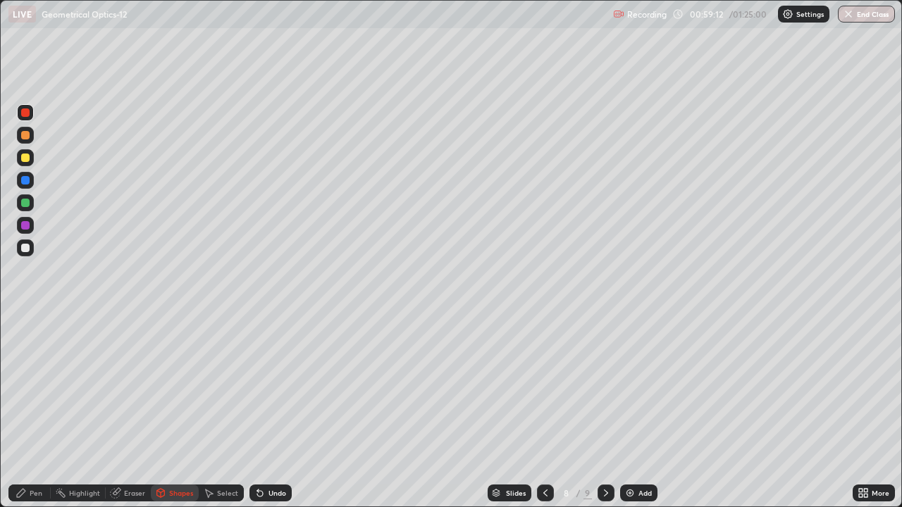
click at [25, 202] on div at bounding box center [25, 203] width 8 height 8
click at [20, 455] on div "Pen" at bounding box center [29, 493] width 42 height 17
click at [25, 225] on div at bounding box center [25, 225] width 8 height 8
click at [169, 455] on div "Shapes" at bounding box center [181, 493] width 24 height 7
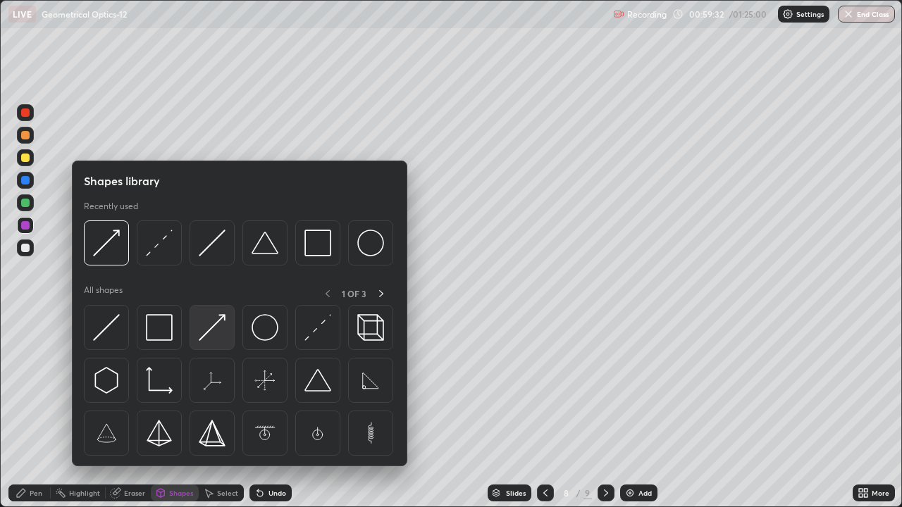
click at [218, 329] on img at bounding box center [212, 327] width 27 height 27
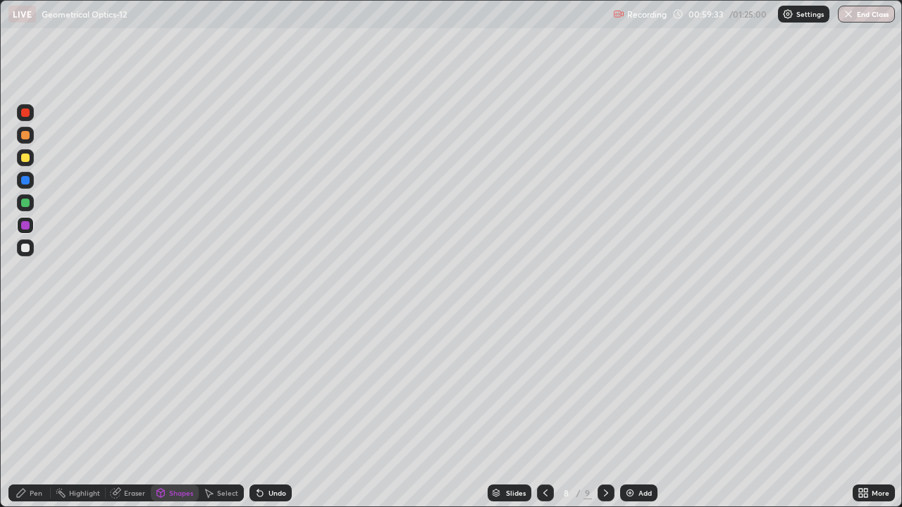
click at [27, 112] on div at bounding box center [25, 113] width 8 height 8
click at [12, 455] on div "Pen" at bounding box center [29, 493] width 42 height 17
click at [25, 242] on div at bounding box center [25, 248] width 17 height 17
click at [25, 178] on div at bounding box center [25, 180] width 8 height 8
click at [26, 245] on div at bounding box center [25, 248] width 8 height 8
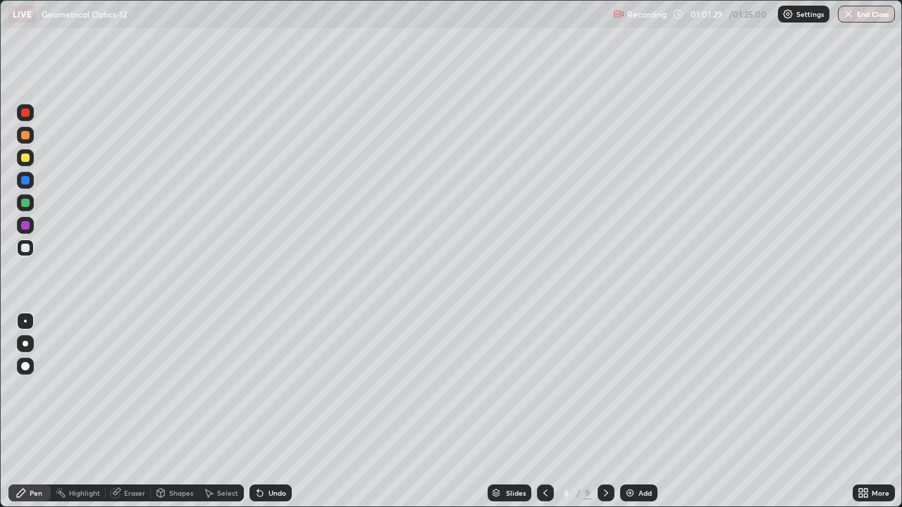
click at [27, 116] on div at bounding box center [25, 113] width 8 height 8
click at [280, 455] on div "Undo" at bounding box center [278, 493] width 18 height 7
click at [276, 455] on div "Undo" at bounding box center [278, 493] width 18 height 7
click at [23, 246] on div at bounding box center [25, 248] width 8 height 8
click at [23, 179] on div at bounding box center [25, 180] width 8 height 8
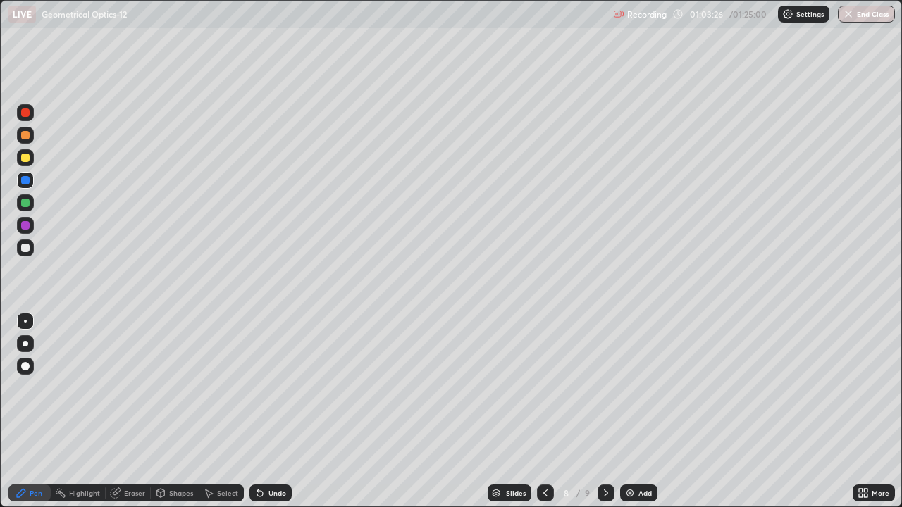
click at [257, 455] on icon at bounding box center [260, 494] width 6 height 6
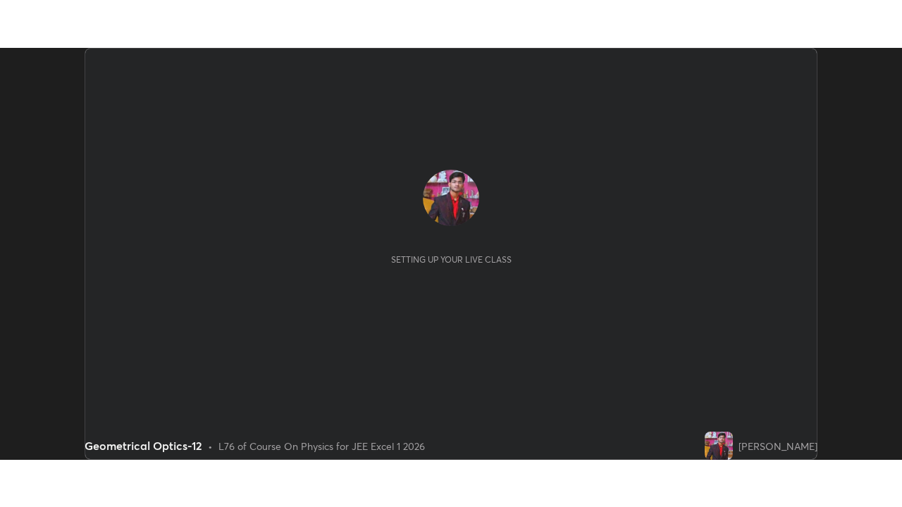
scroll to position [412, 902]
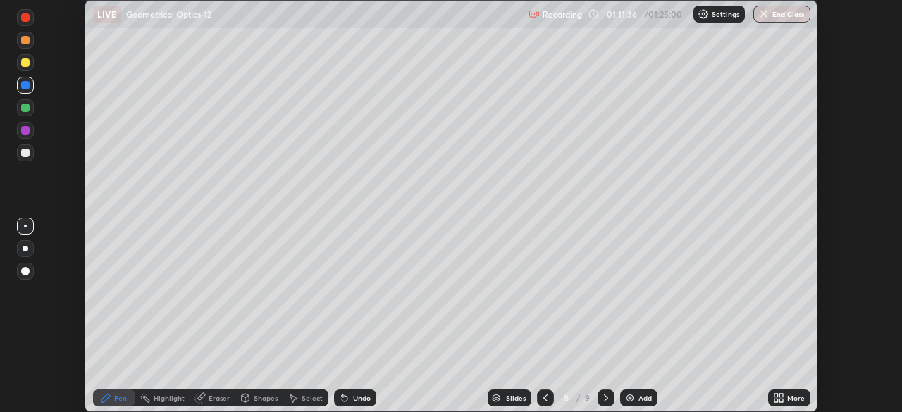
click at [776, 394] on icon at bounding box center [777, 396] width 4 height 4
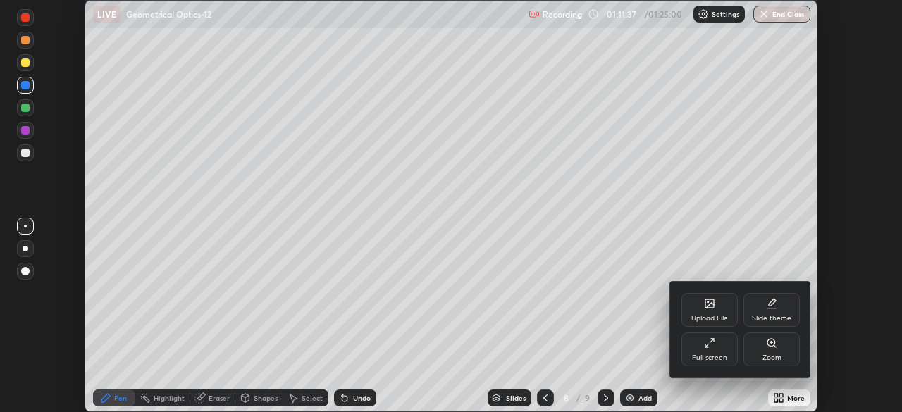
click at [707, 349] on div "Full screen" at bounding box center [710, 350] width 56 height 34
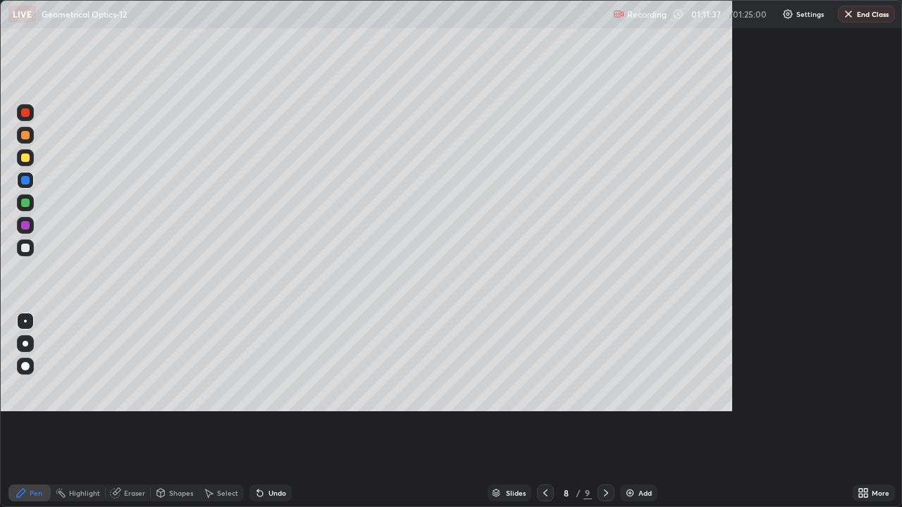
scroll to position [507, 902]
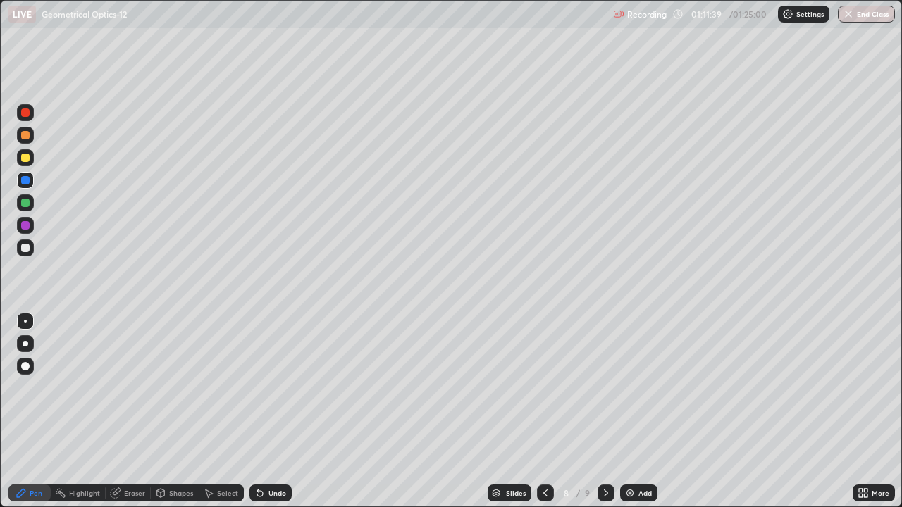
click at [118, 412] on icon at bounding box center [115, 493] width 11 height 11
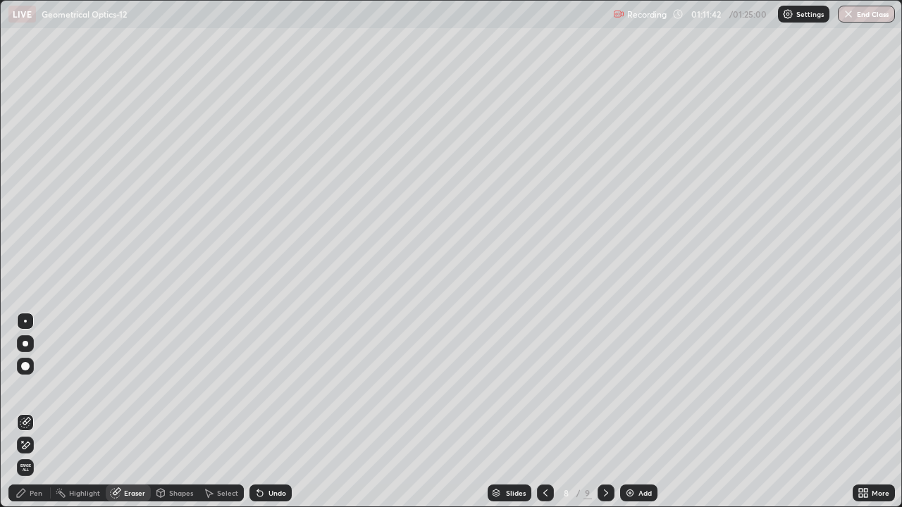
click at [27, 412] on div "Pen" at bounding box center [29, 493] width 42 height 17
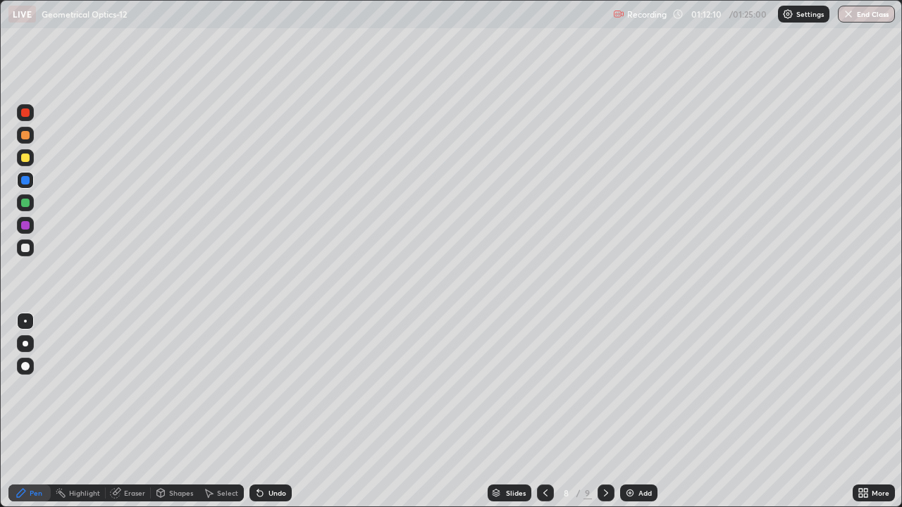
click at [278, 412] on div "Undo" at bounding box center [278, 493] width 18 height 7
click at [27, 247] on div at bounding box center [25, 248] width 8 height 8
click at [281, 412] on div "Undo" at bounding box center [278, 493] width 18 height 7
click at [27, 204] on div at bounding box center [25, 203] width 8 height 8
click at [280, 412] on div "Undo" at bounding box center [270, 493] width 42 height 17
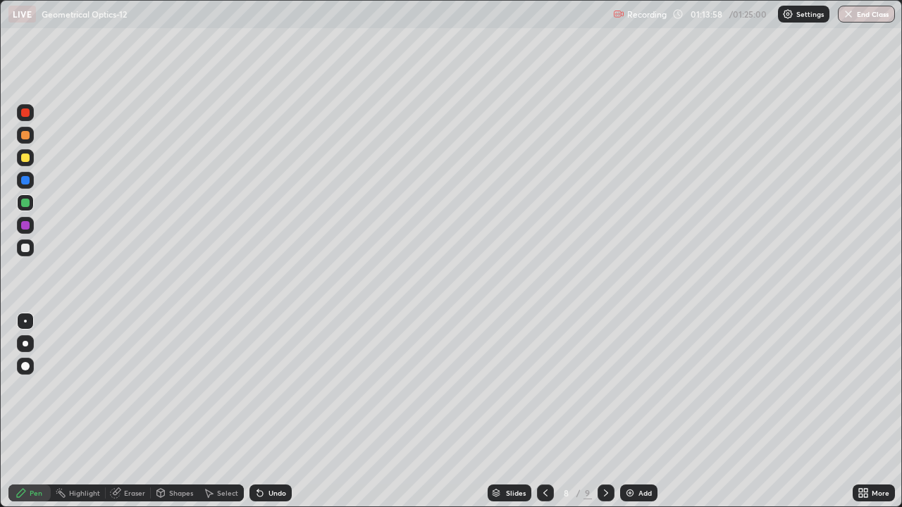
click at [277, 412] on div "Undo" at bounding box center [270, 493] width 42 height 17
click at [276, 412] on div "Undo" at bounding box center [278, 493] width 18 height 7
click at [272, 412] on div "Undo" at bounding box center [270, 493] width 42 height 17
click at [27, 112] on div at bounding box center [25, 113] width 8 height 8
click at [276, 412] on div "Undo" at bounding box center [270, 493] width 42 height 17
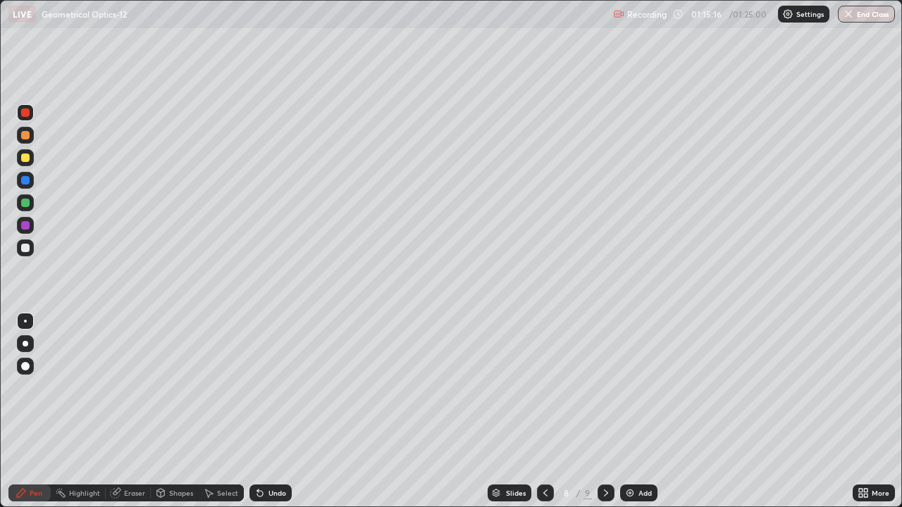
click at [263, 412] on div "Undo" at bounding box center [270, 493] width 42 height 17
click at [266, 412] on div "Undo" at bounding box center [270, 493] width 42 height 17
click at [710, 13] on div "01:21:15" at bounding box center [707, 14] width 39 height 8
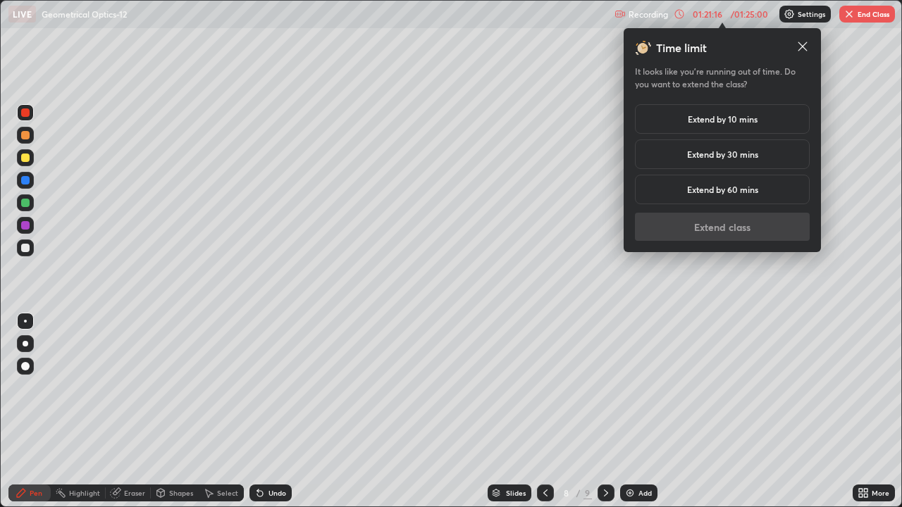
click at [709, 123] on h5 "Extend by 10 mins" at bounding box center [723, 119] width 70 height 13
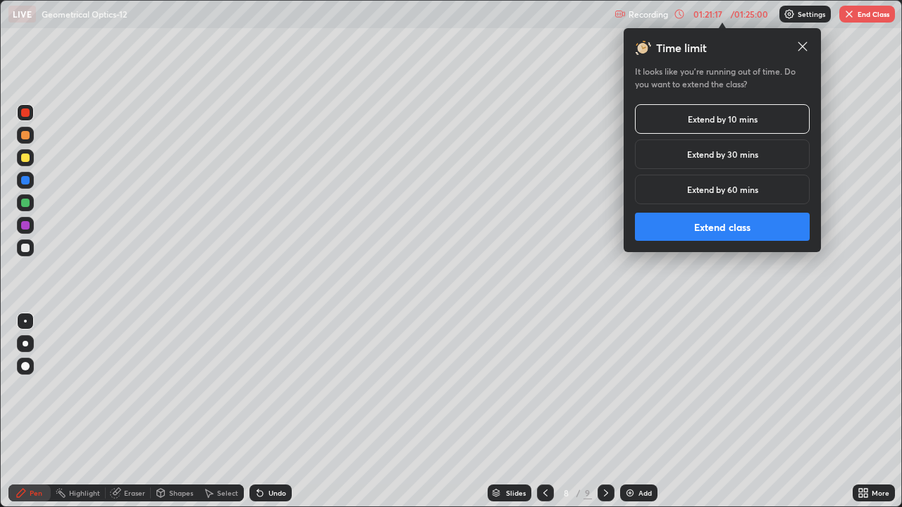
click at [720, 229] on button "Extend class" at bounding box center [722, 227] width 175 height 28
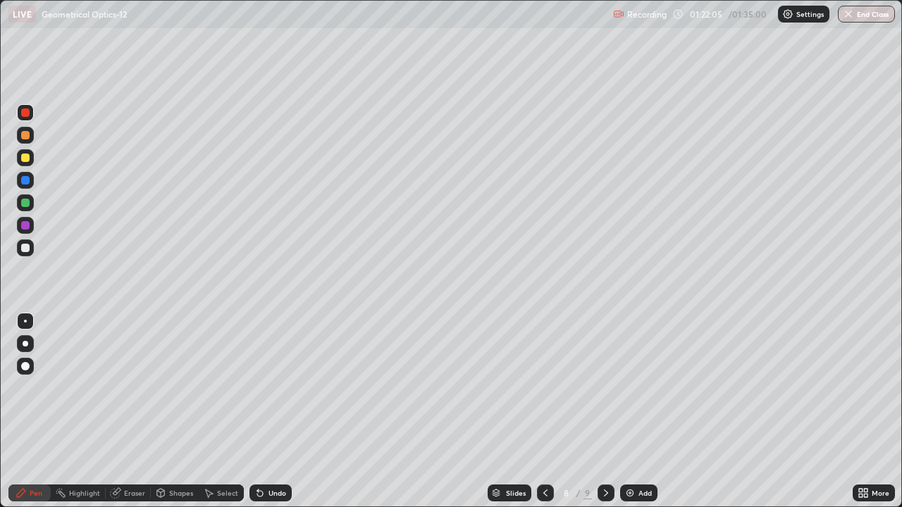
click at [876, 19] on button "End Class" at bounding box center [866, 14] width 57 height 17
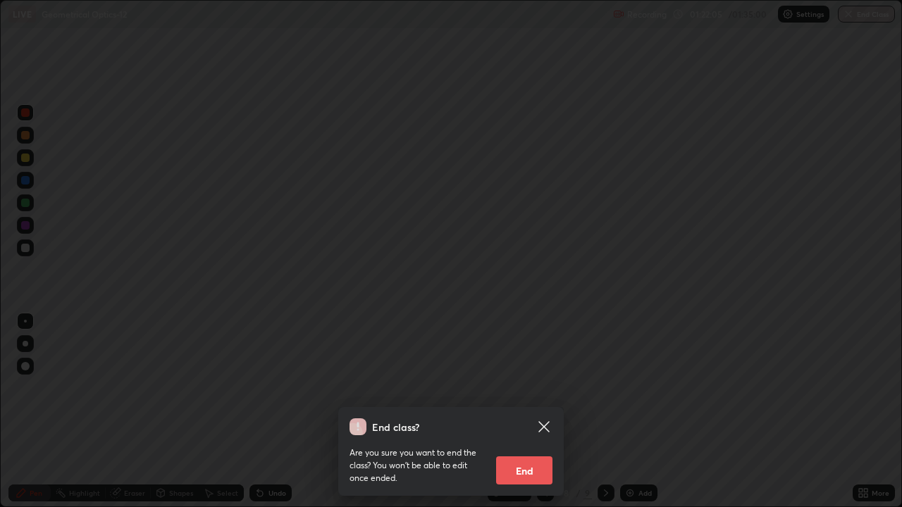
click at [877, 14] on div at bounding box center [451, 253] width 902 height 507
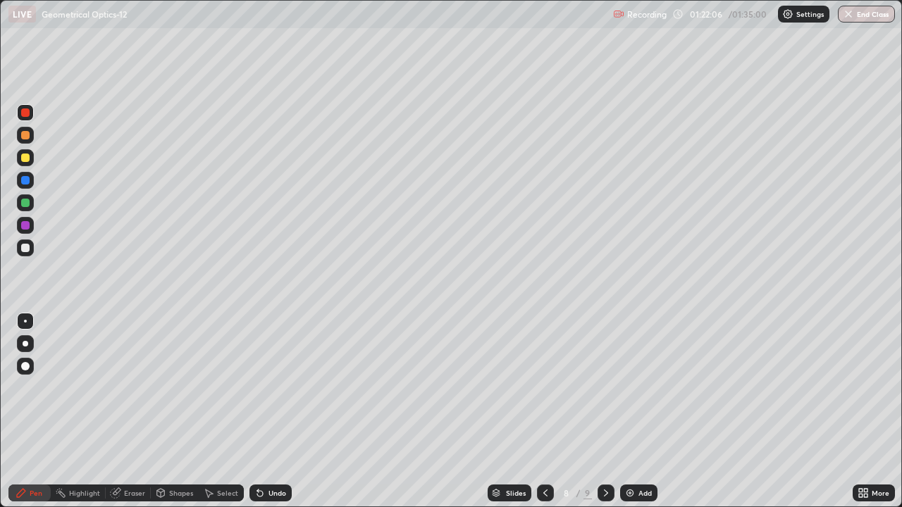
click at [871, 13] on button "End Class" at bounding box center [866, 14] width 57 height 17
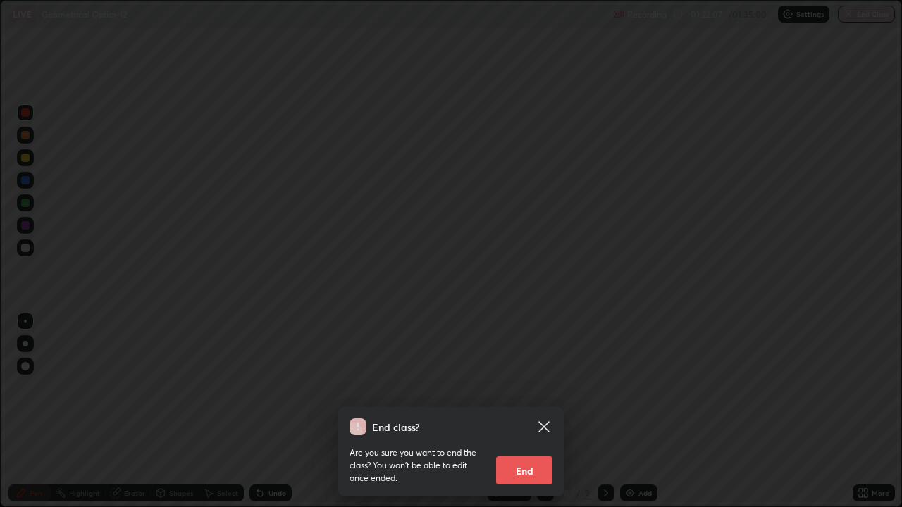
click at [539, 412] on button "End" at bounding box center [524, 471] width 56 height 28
